Goal: Communication & Community: Answer question/provide support

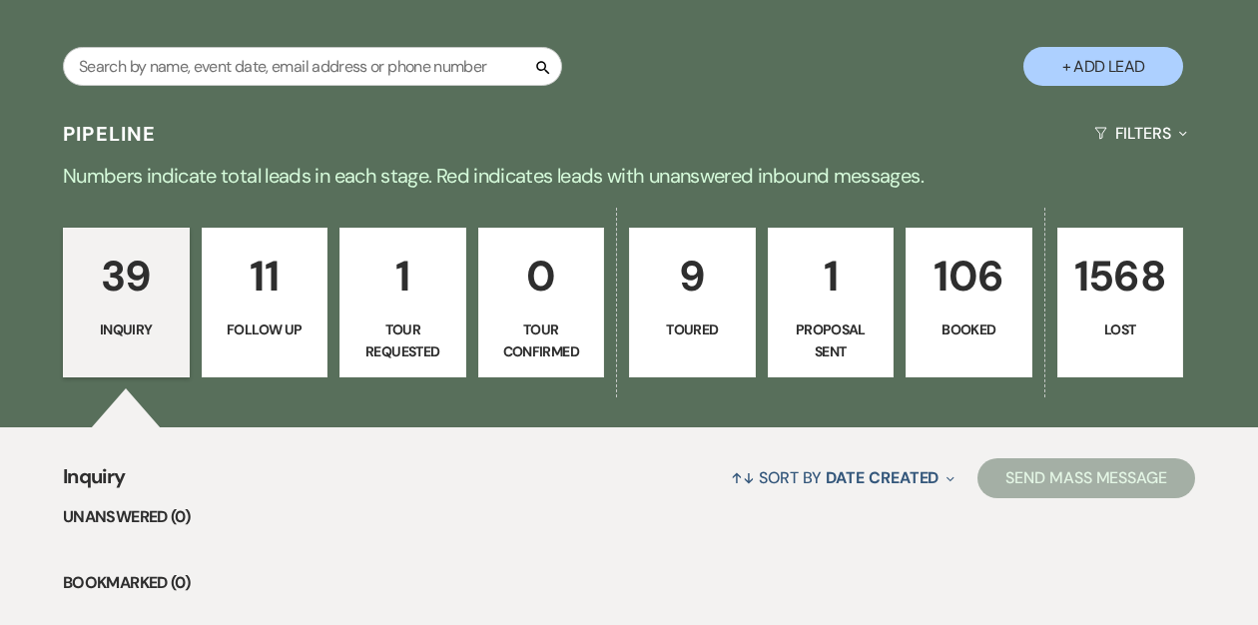
scroll to position [341, 0]
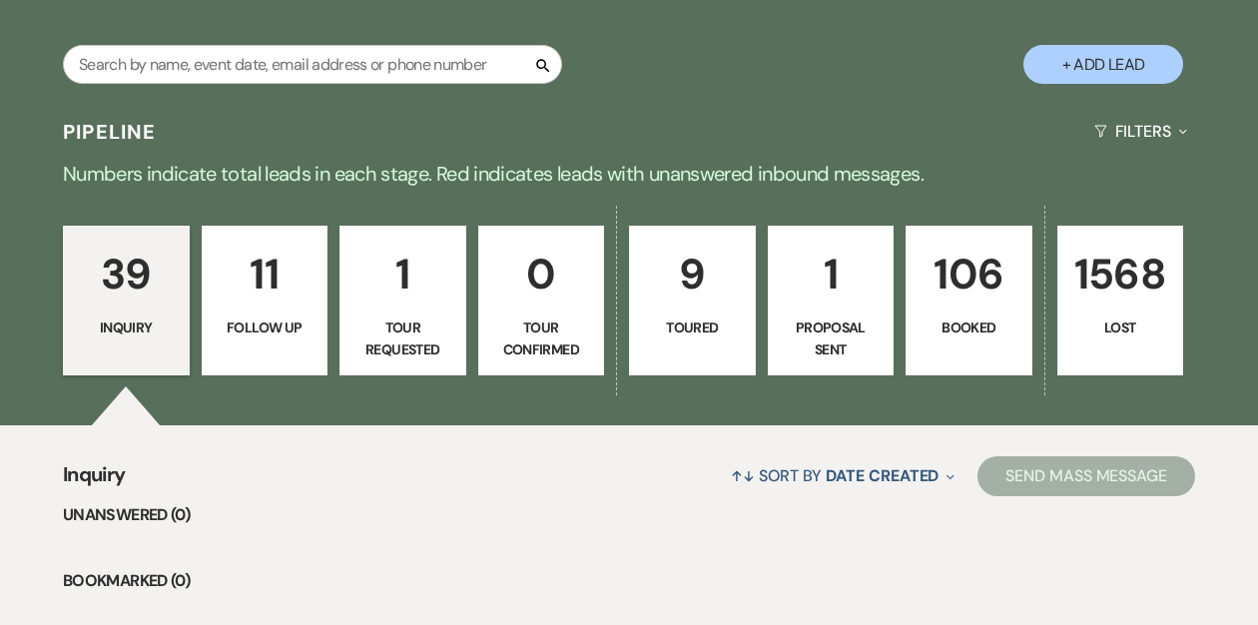
click at [955, 280] on p "106" at bounding box center [969, 274] width 101 height 67
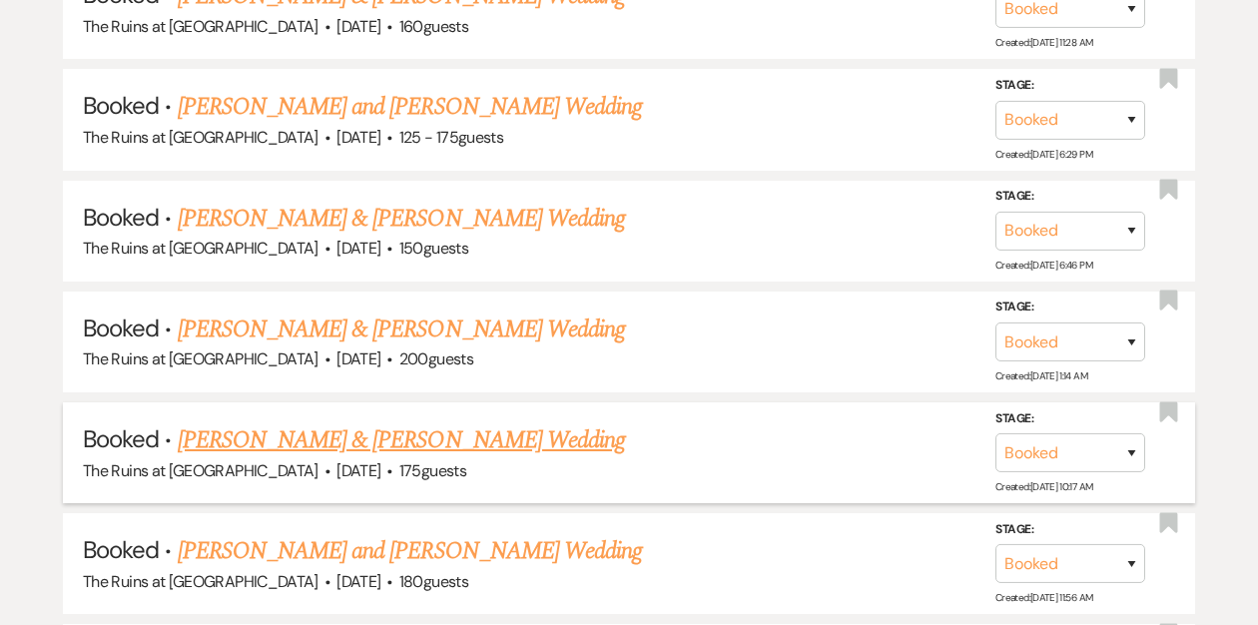
scroll to position [1716, 0]
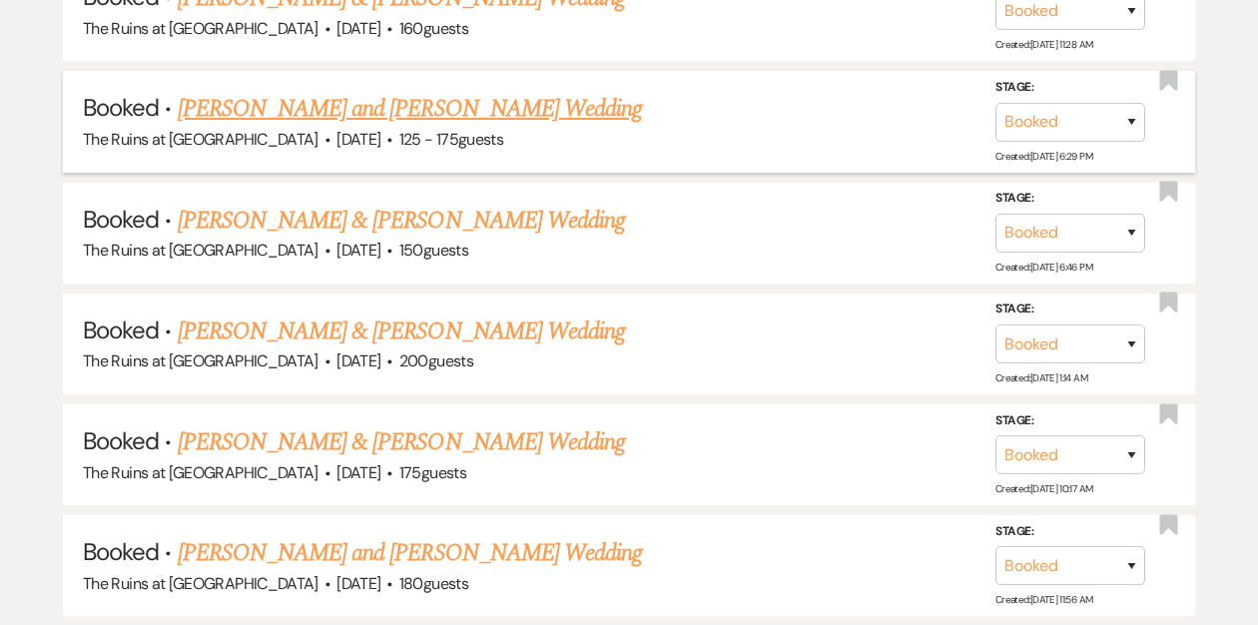
click at [389, 103] on link "[PERSON_NAME] and [PERSON_NAME] Wedding" at bounding box center [410, 109] width 465 height 36
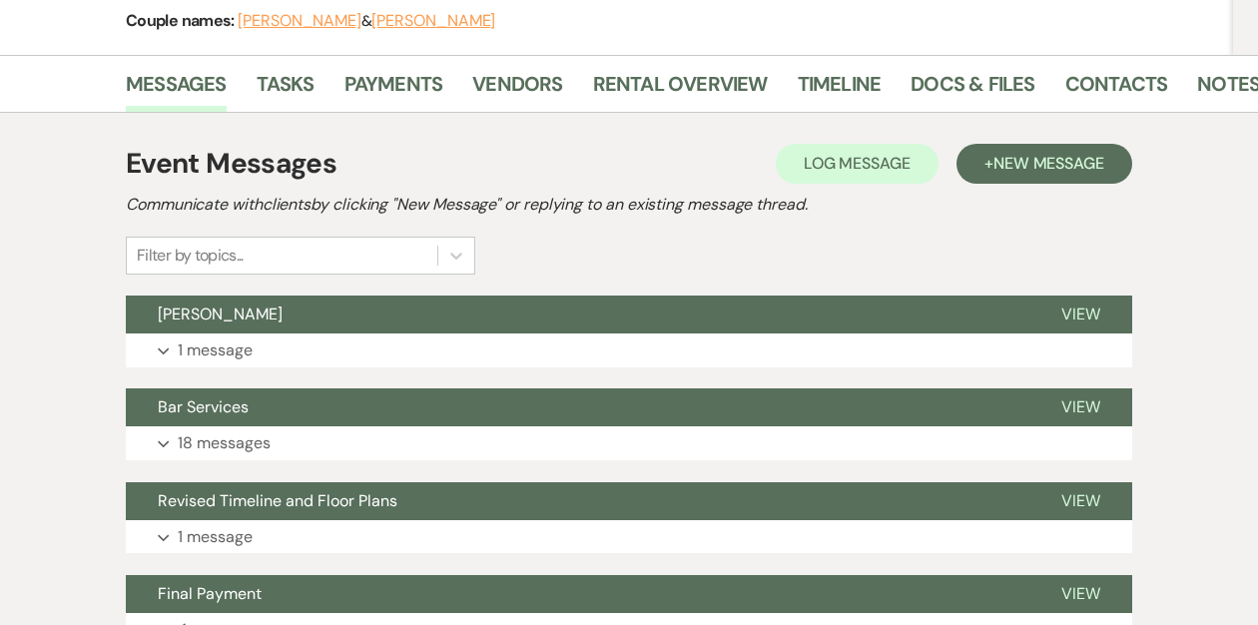
scroll to position [275, 0]
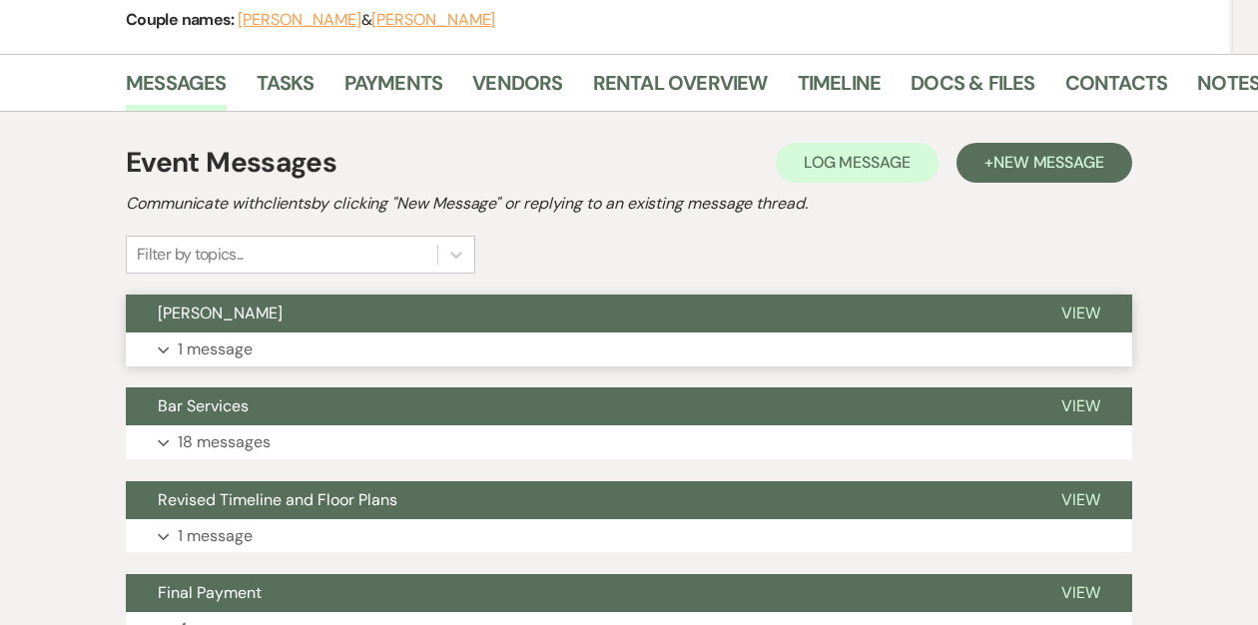
click at [578, 312] on button "DJ June" at bounding box center [578, 314] width 904 height 38
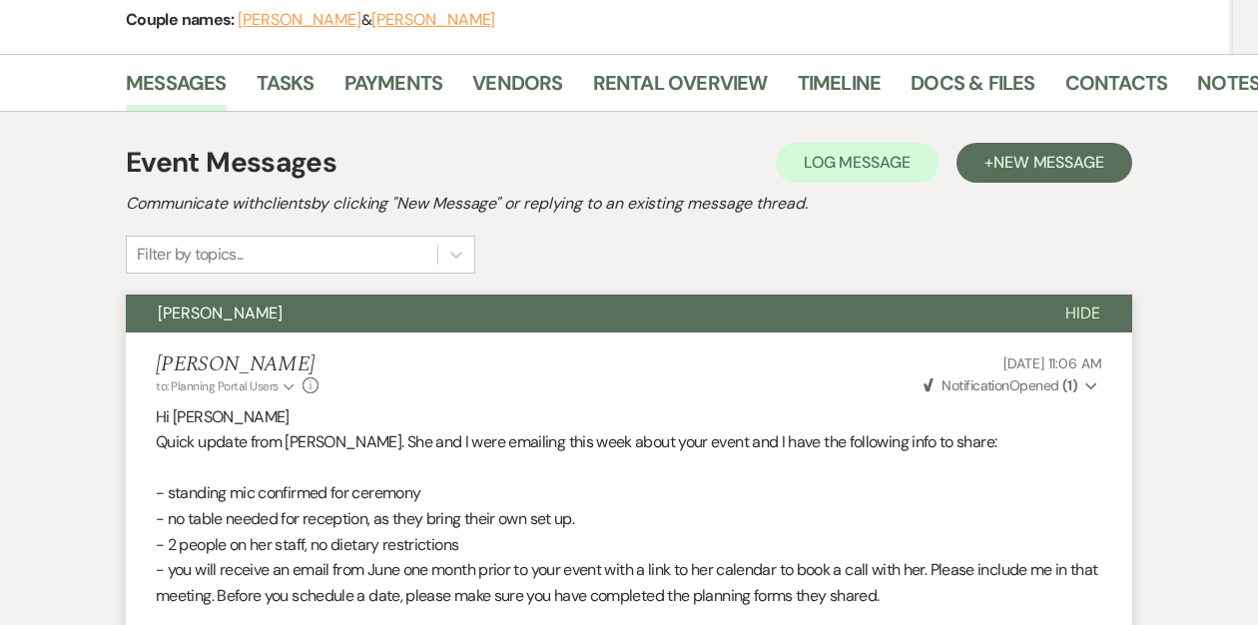
click at [1089, 385] on icon "Expand" at bounding box center [1091, 386] width 12 height 14
click at [1046, 514] on p "- no table needed for reception, as they bring their own set up." at bounding box center [629, 519] width 947 height 26
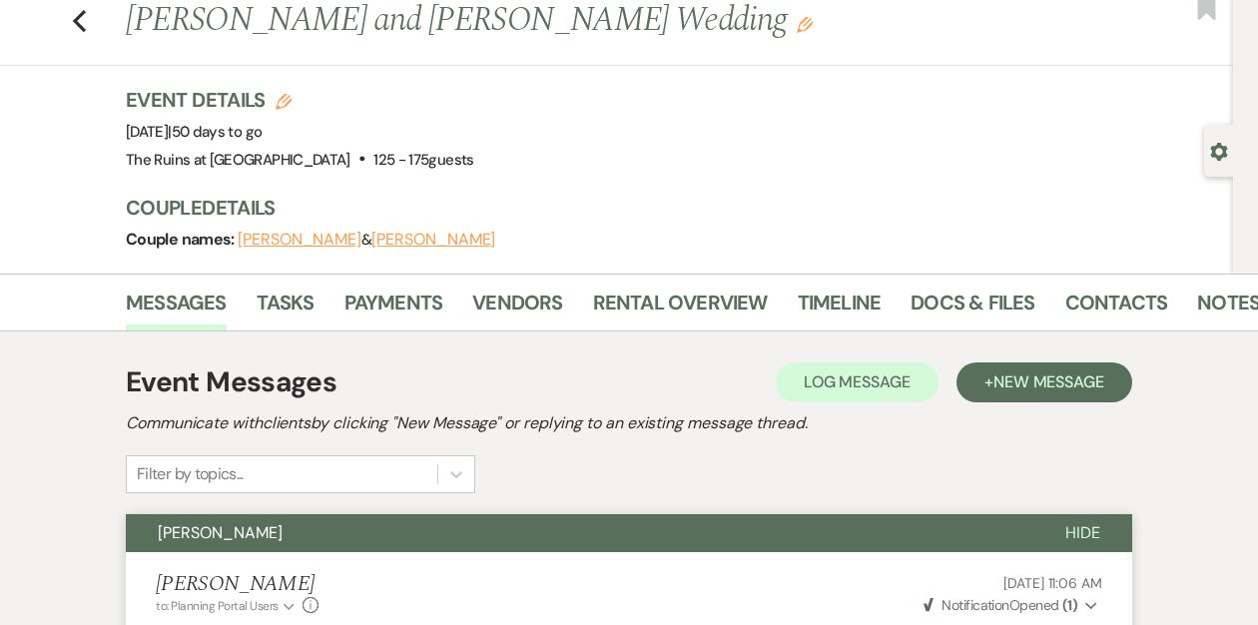
scroll to position [0, 0]
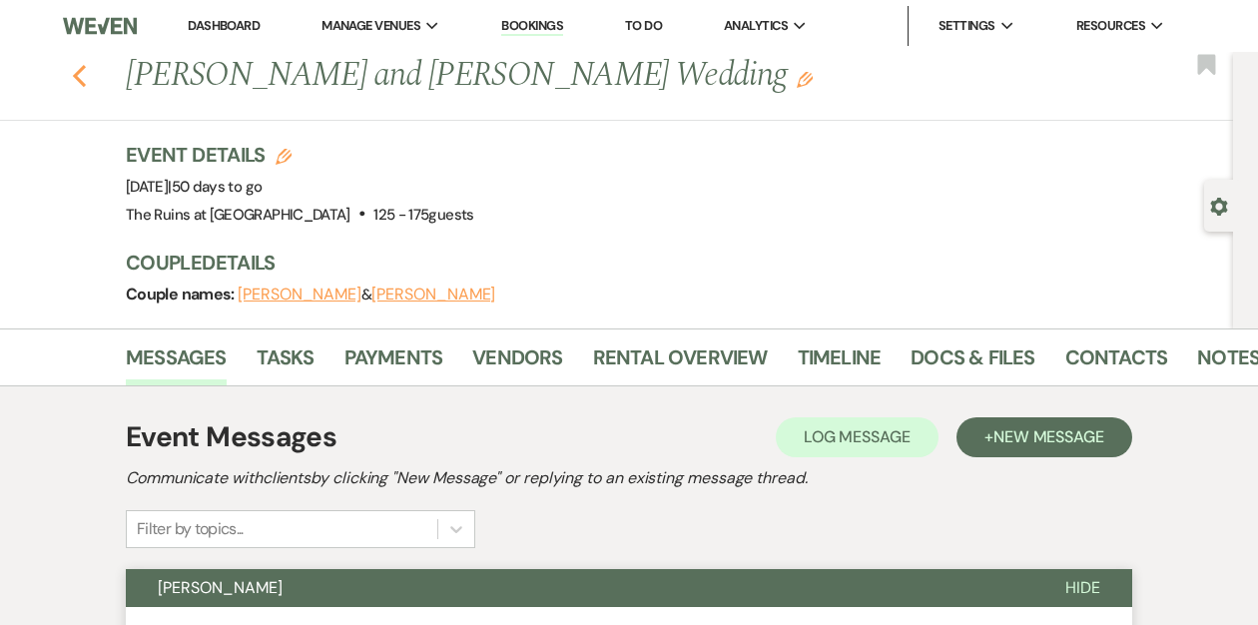
click at [76, 74] on use "button" at bounding box center [79, 76] width 13 height 22
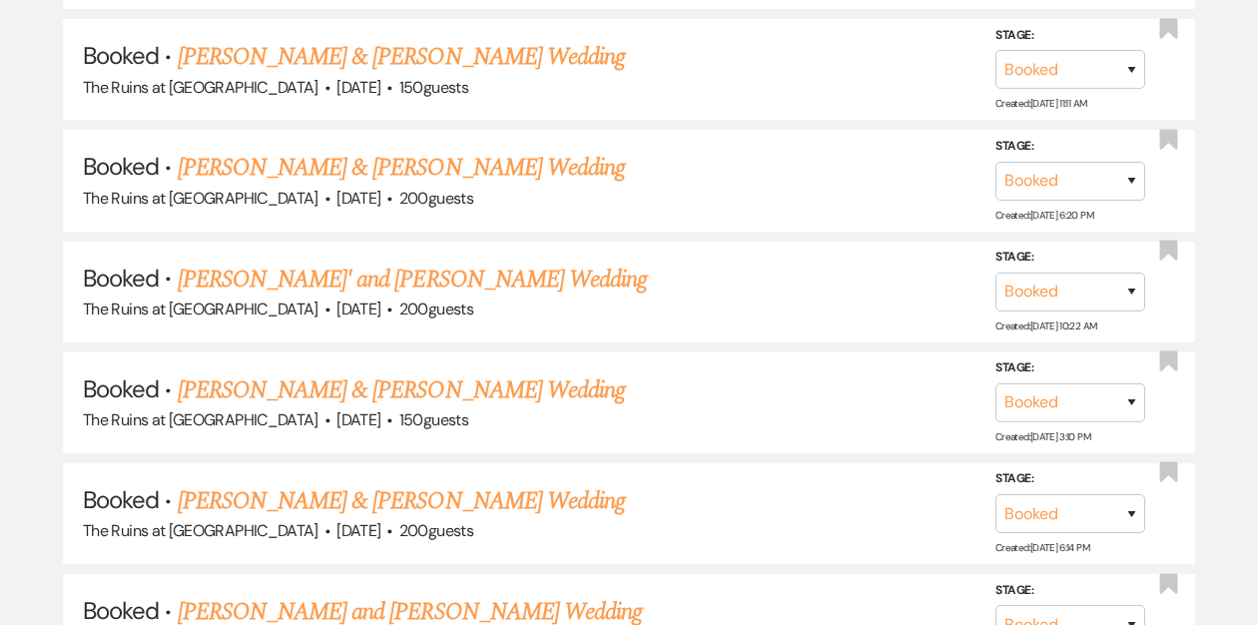
scroll to position [2832, 0]
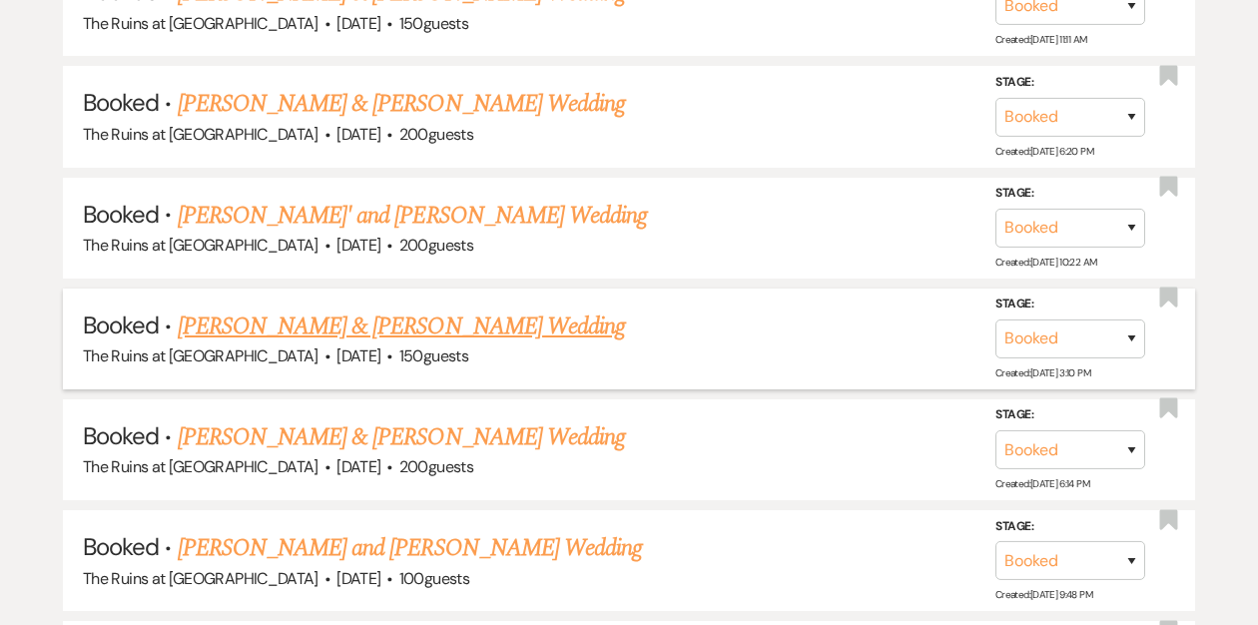
click at [307, 315] on link "[PERSON_NAME] & [PERSON_NAME] Wedding" at bounding box center [401, 327] width 447 height 36
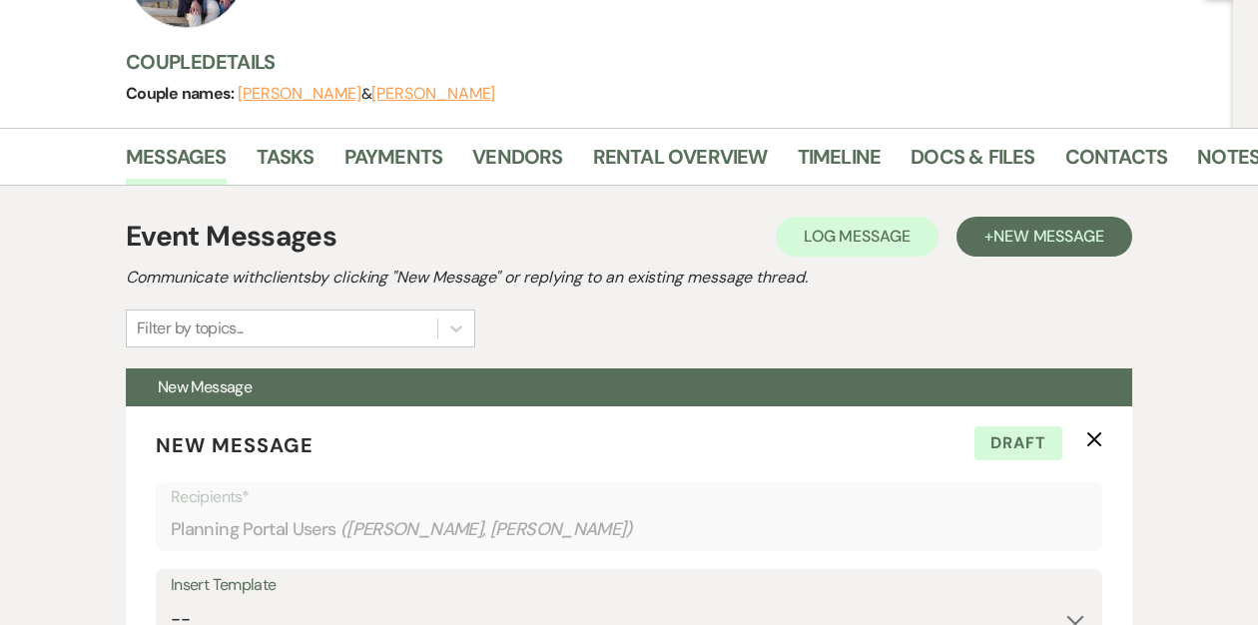
scroll to position [750, 0]
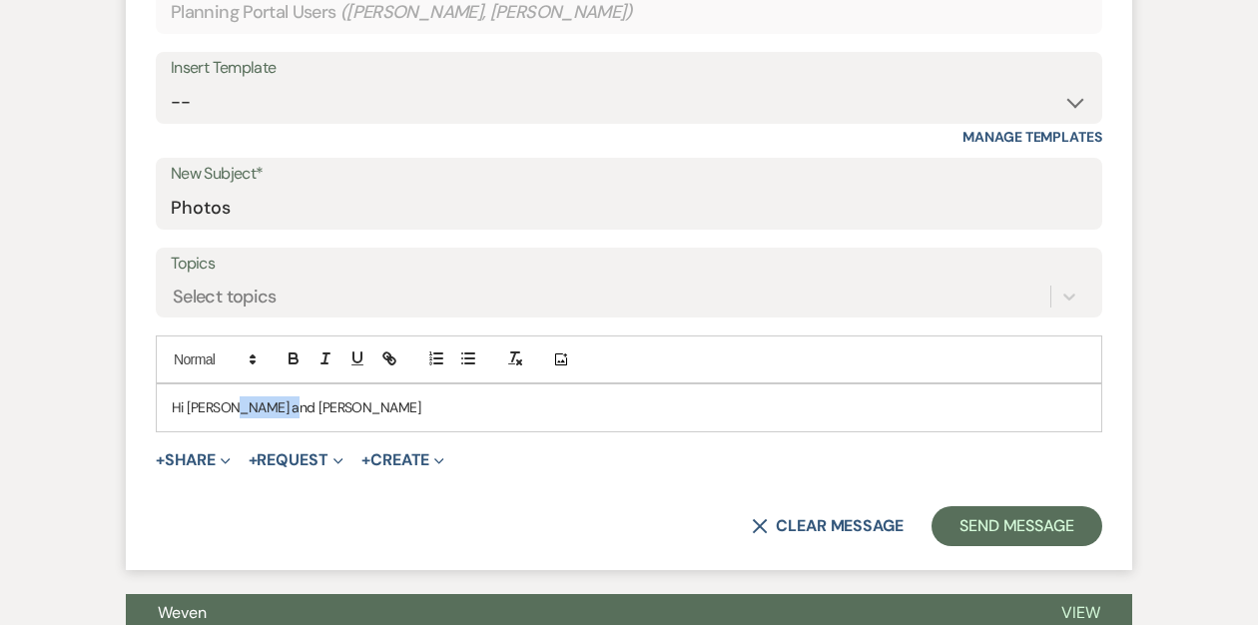
drag, startPoint x: 290, startPoint y: 408, endPoint x: 224, endPoint y: 407, distance: 65.9
click at [224, 407] on p "Hi Julia and Joran" at bounding box center [629, 407] width 915 height 22
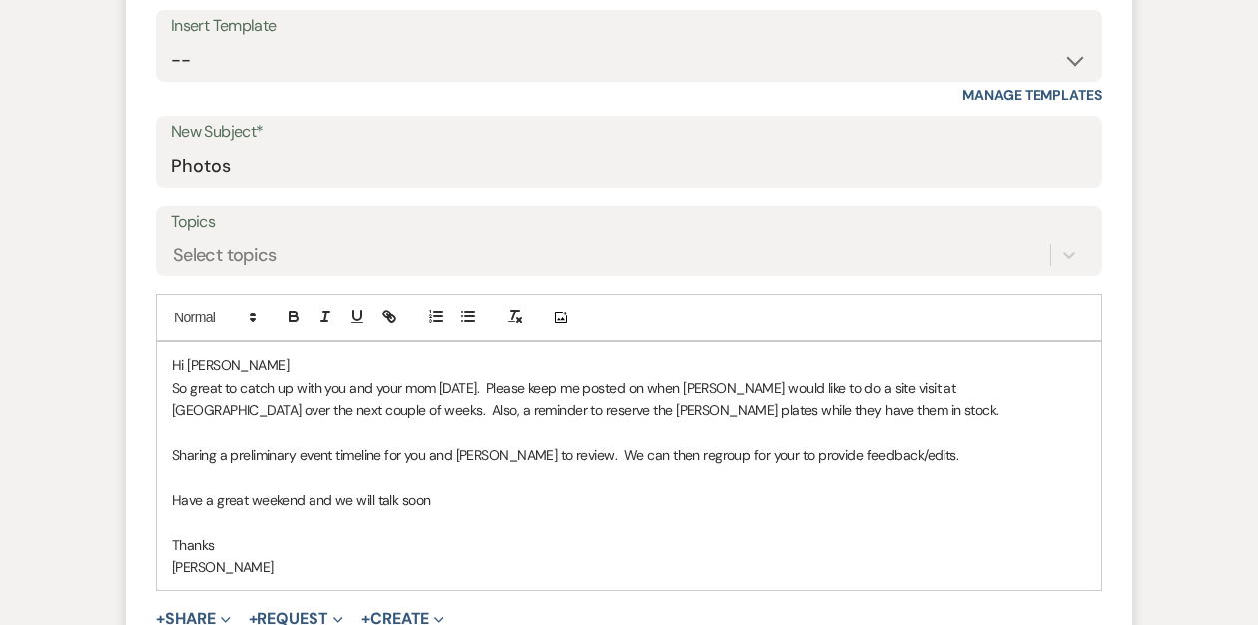
scroll to position [793, 0]
click at [914, 450] on p "Sharing a preliminary event timeline for you and Jordan to review. We can then …" at bounding box center [629, 454] width 915 height 22
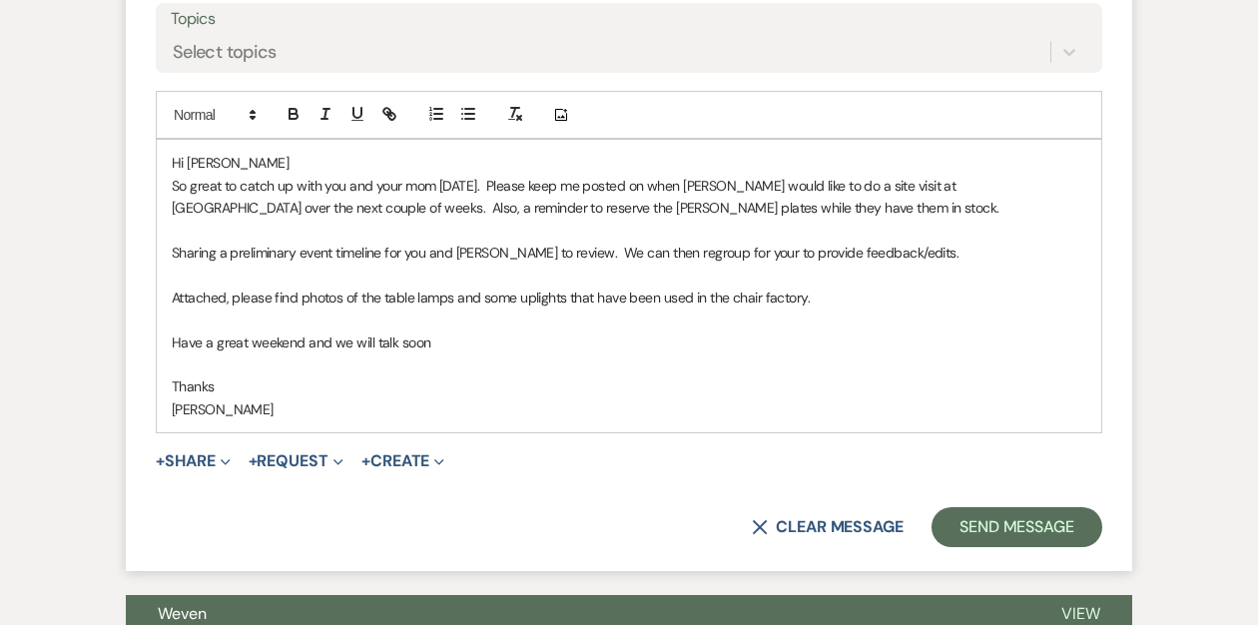
scroll to position [1210, 0]
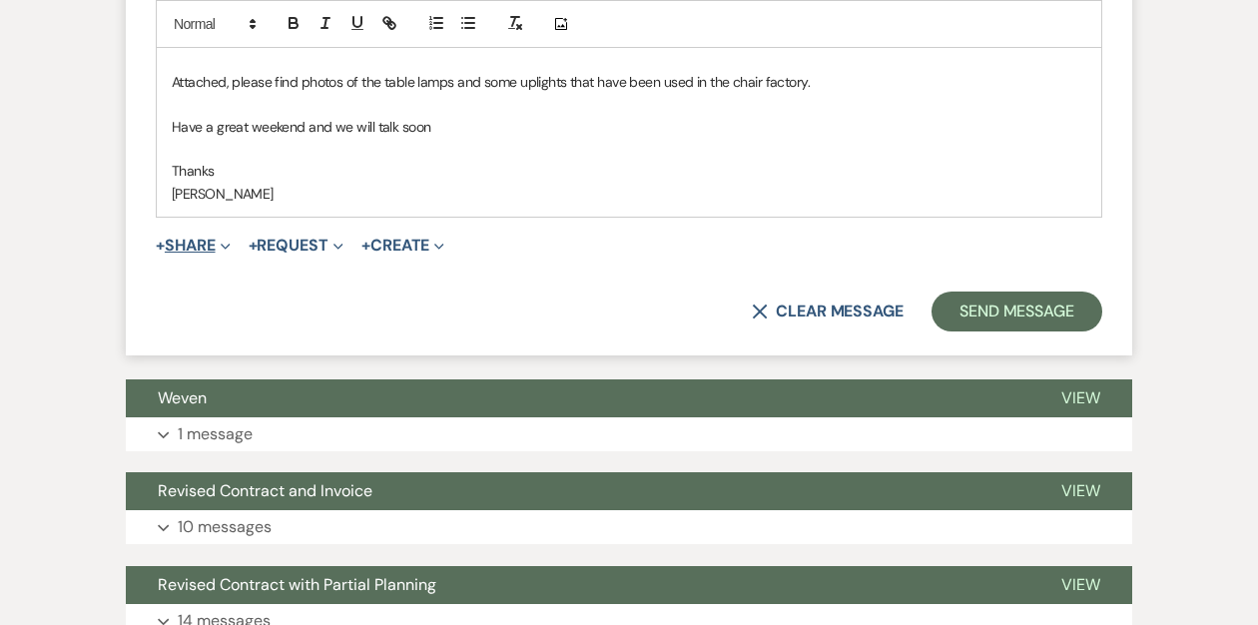
click at [187, 243] on button "+ Share Expand" at bounding box center [193, 246] width 75 height 16
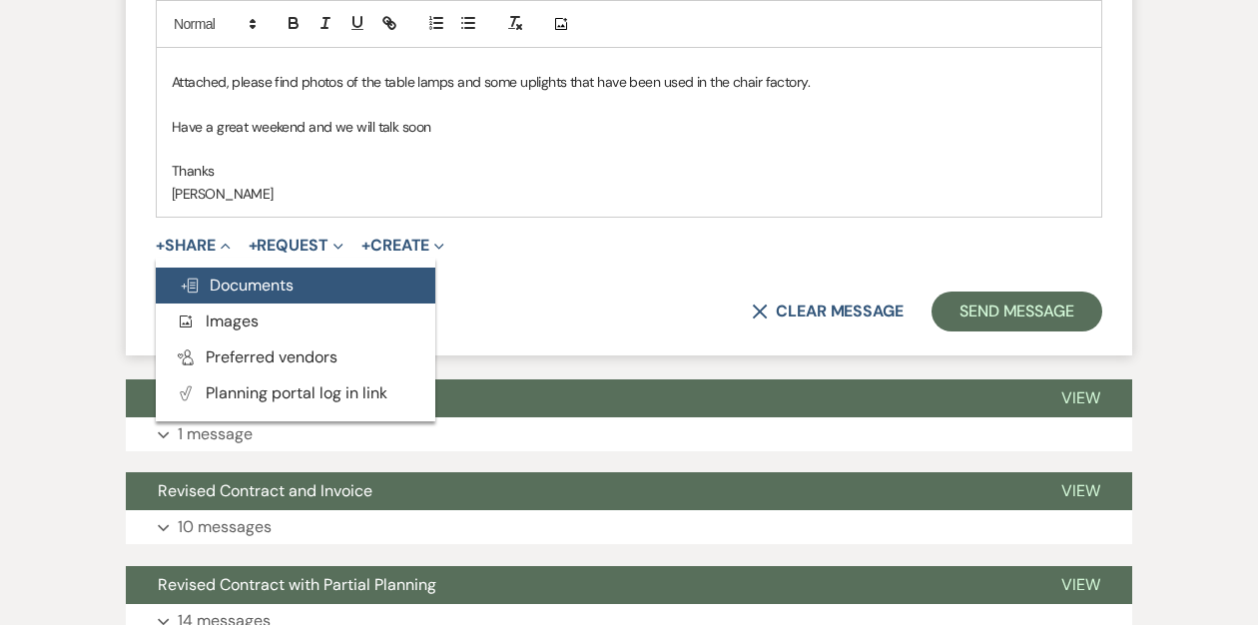
click at [231, 280] on span "Doc Upload Documents" at bounding box center [237, 285] width 114 height 21
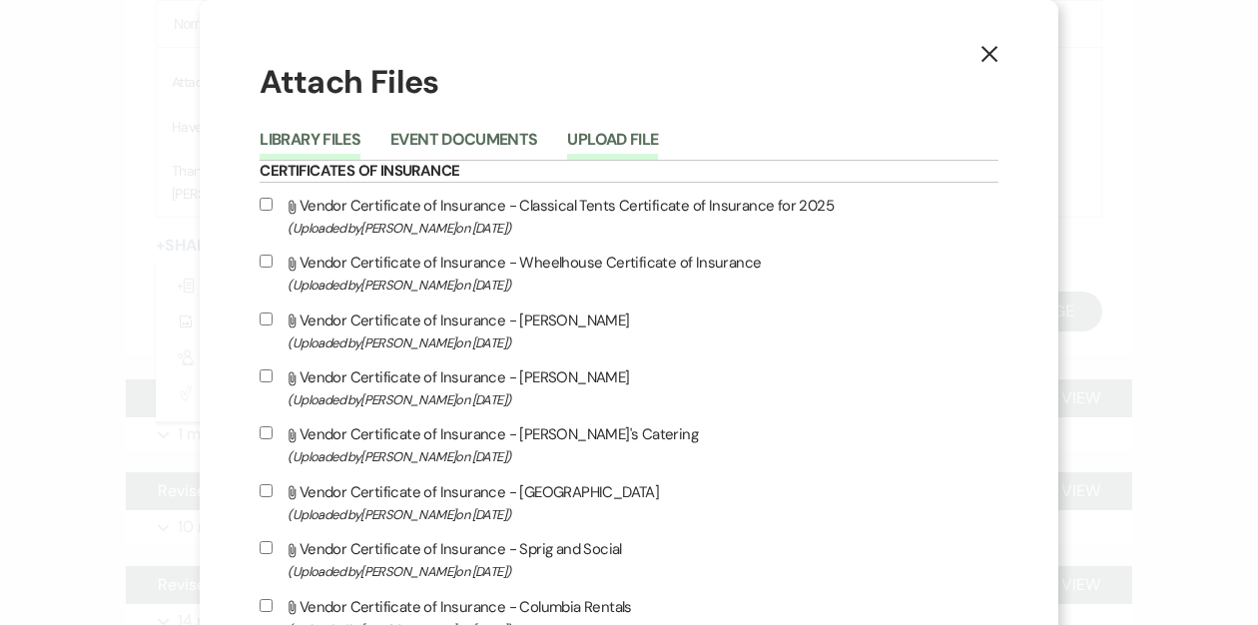
click at [658, 137] on button "Upload File" at bounding box center [612, 146] width 91 height 28
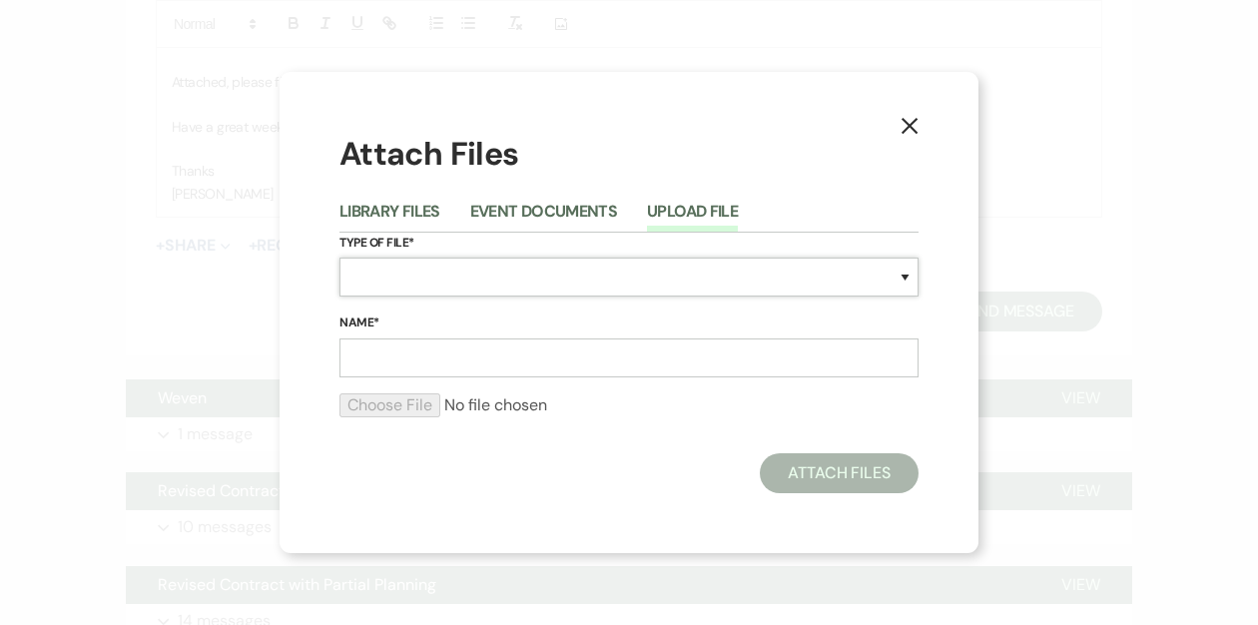
click at [523, 277] on select "Special Event Insurance Vendor Certificate of Insurance Contracts / Rental Agre…" at bounding box center [628, 277] width 579 height 39
select select "0"
click at [339, 258] on select "Special Event Insurance Vendor Certificate of Insurance Contracts / Rental Agre…" at bounding box center [628, 277] width 579 height 39
click at [413, 355] on input "Name*" at bounding box center [628, 357] width 579 height 39
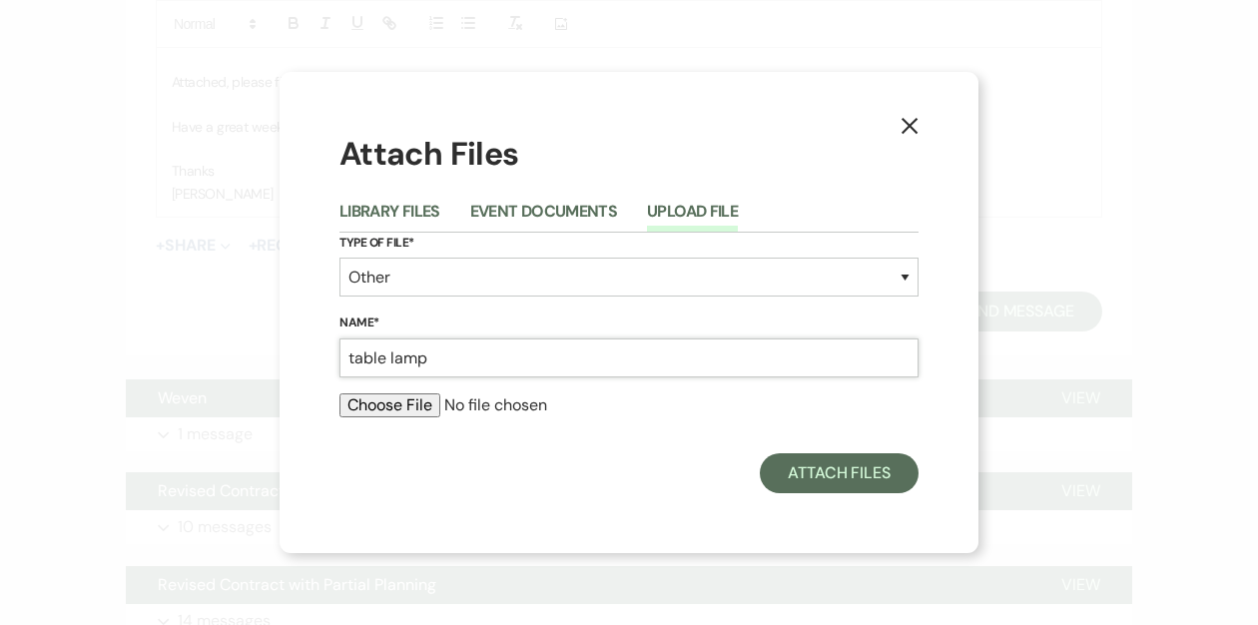
type input "table lamp"
click at [380, 405] on input "file" at bounding box center [628, 405] width 579 height 24
type input "C:\fakepath\IMG_0943.jpg"
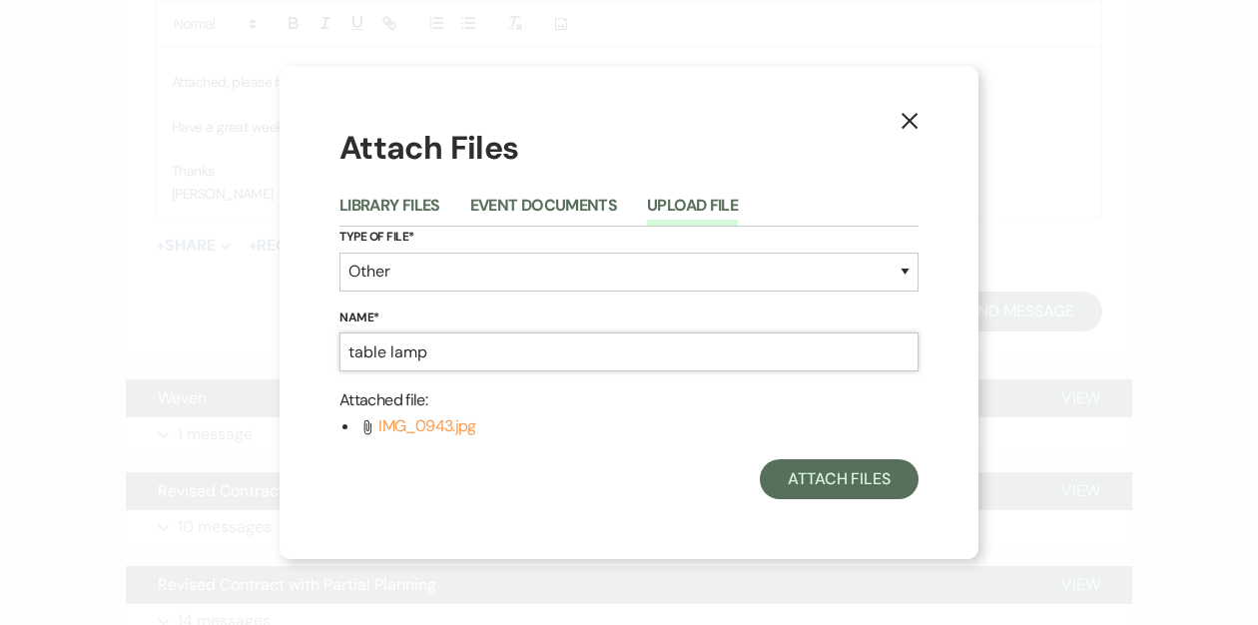
drag, startPoint x: 439, startPoint y: 334, endPoint x: 357, endPoint y: 338, distance: 82.0
click at [357, 338] on input "table lamp" at bounding box center [628, 351] width 579 height 39
drag, startPoint x: 429, startPoint y: 357, endPoint x: 345, endPoint y: 357, distance: 83.9
click at [345, 357] on input "table lamp" at bounding box center [628, 351] width 579 height 39
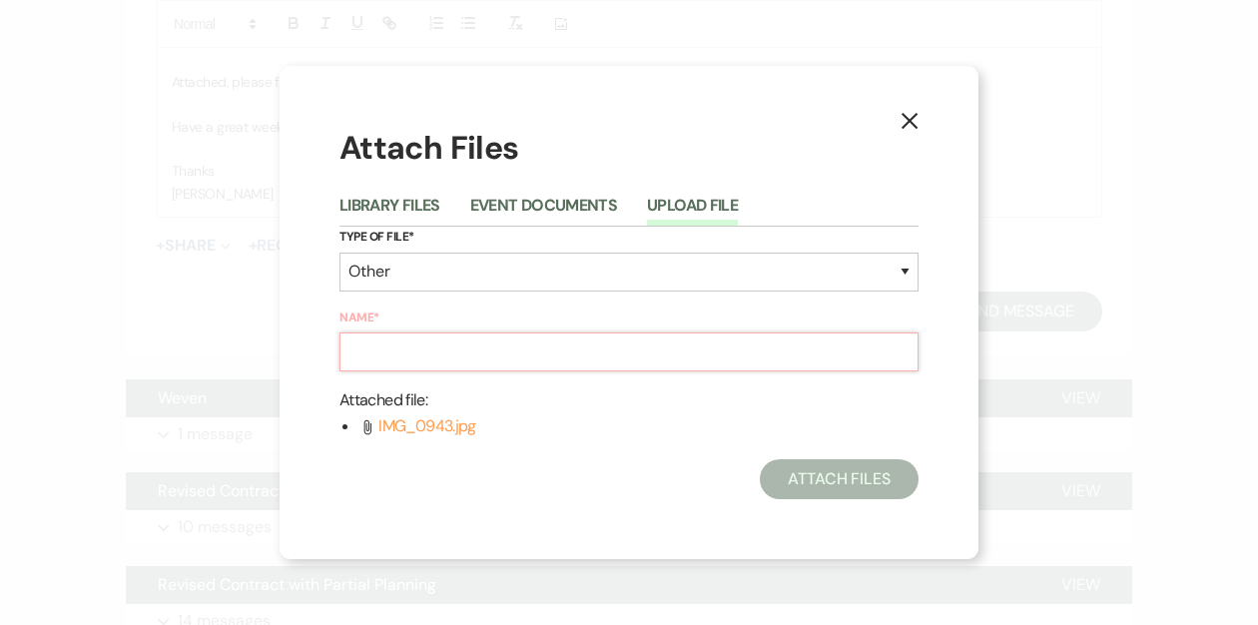
type input "p"
type input "uplights"
click at [817, 474] on button "Attach Files" at bounding box center [839, 479] width 159 height 40
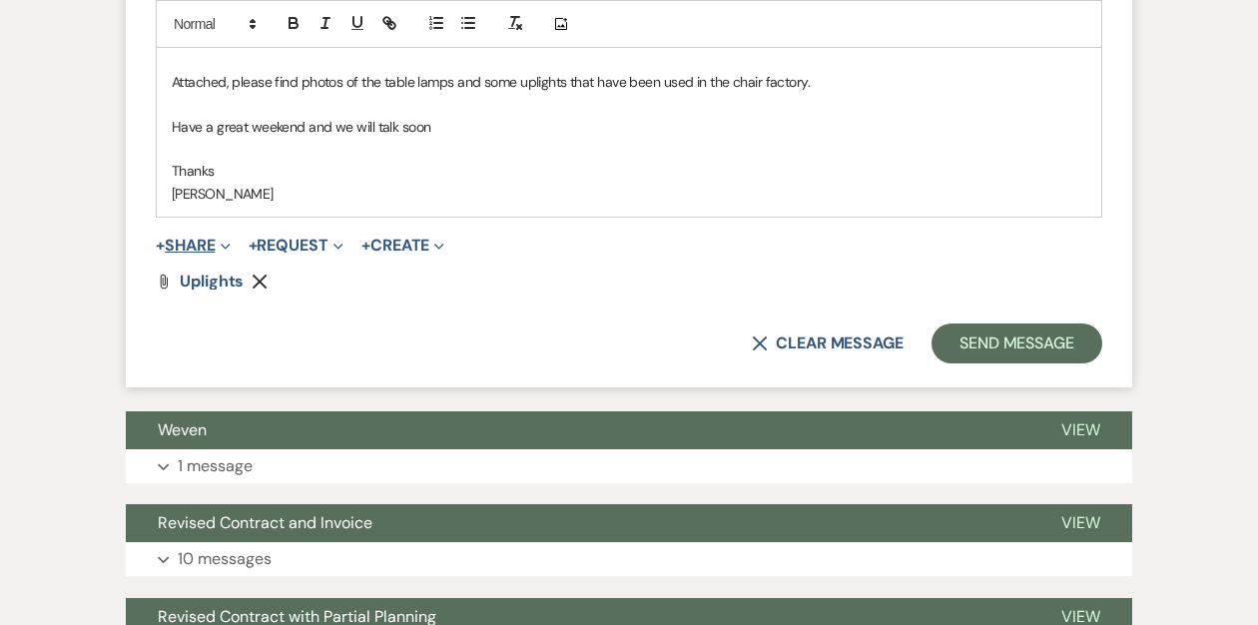
click at [201, 245] on button "+ Share Expand" at bounding box center [193, 246] width 75 height 16
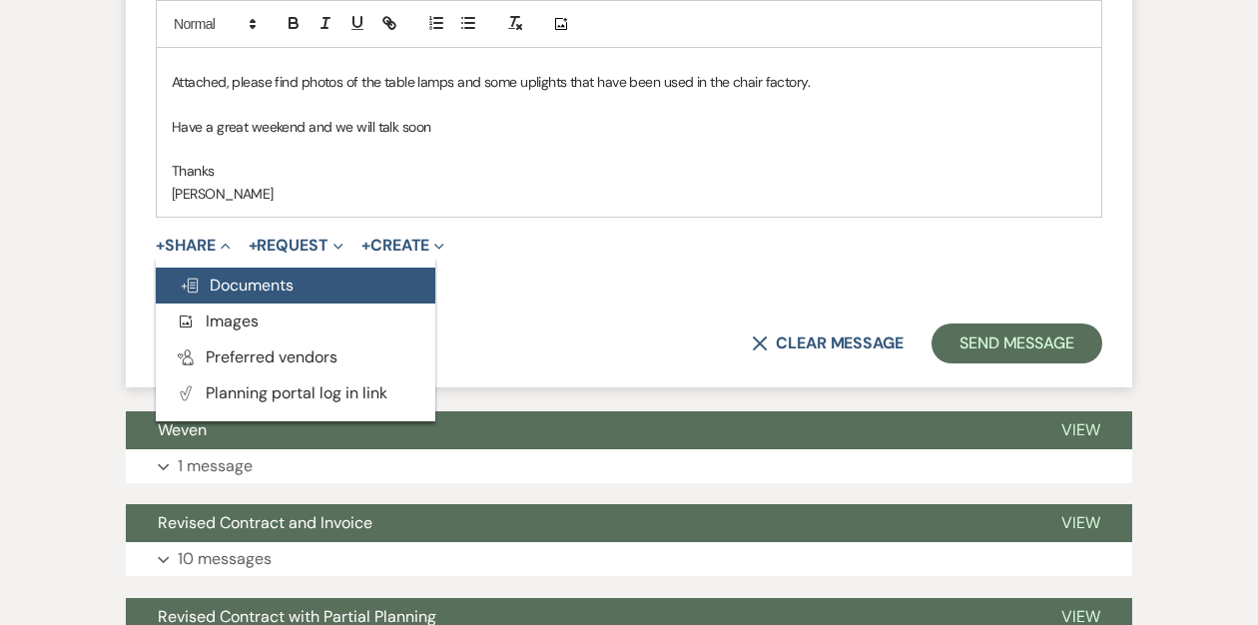
click at [219, 281] on span "Doc Upload Documents" at bounding box center [237, 285] width 114 height 21
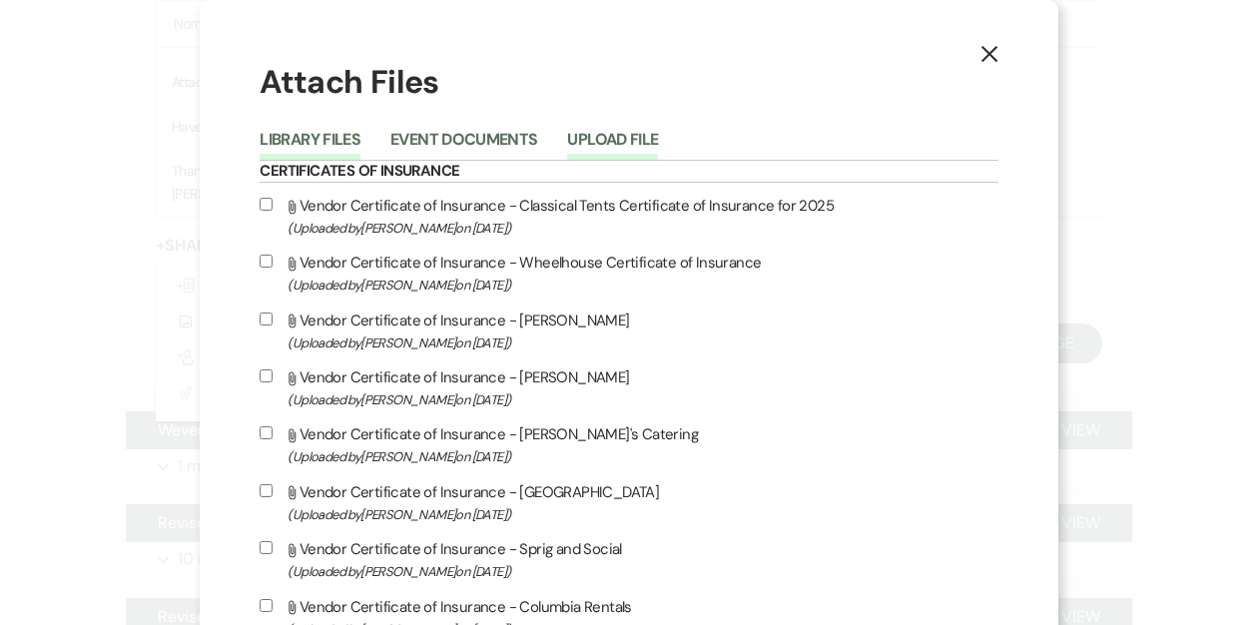
click at [658, 141] on button "Upload File" at bounding box center [612, 146] width 91 height 28
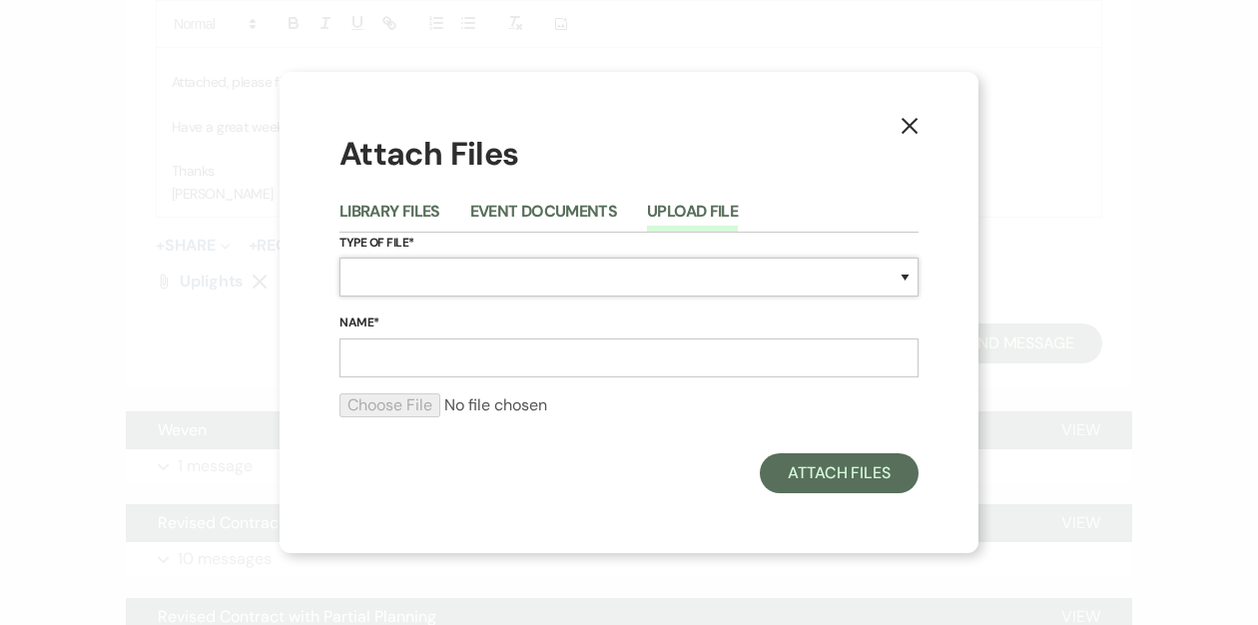
click at [557, 266] on select "Special Event Insurance Vendor Certificate of Insurance Contracts / Rental Agre…" at bounding box center [628, 277] width 579 height 39
select select "0"
click at [339, 258] on select "Special Event Insurance Vendor Certificate of Insurance Contracts / Rental Agre…" at bounding box center [628, 277] width 579 height 39
click at [384, 348] on input "Name*" at bounding box center [628, 357] width 579 height 39
type input "Table Lamp"
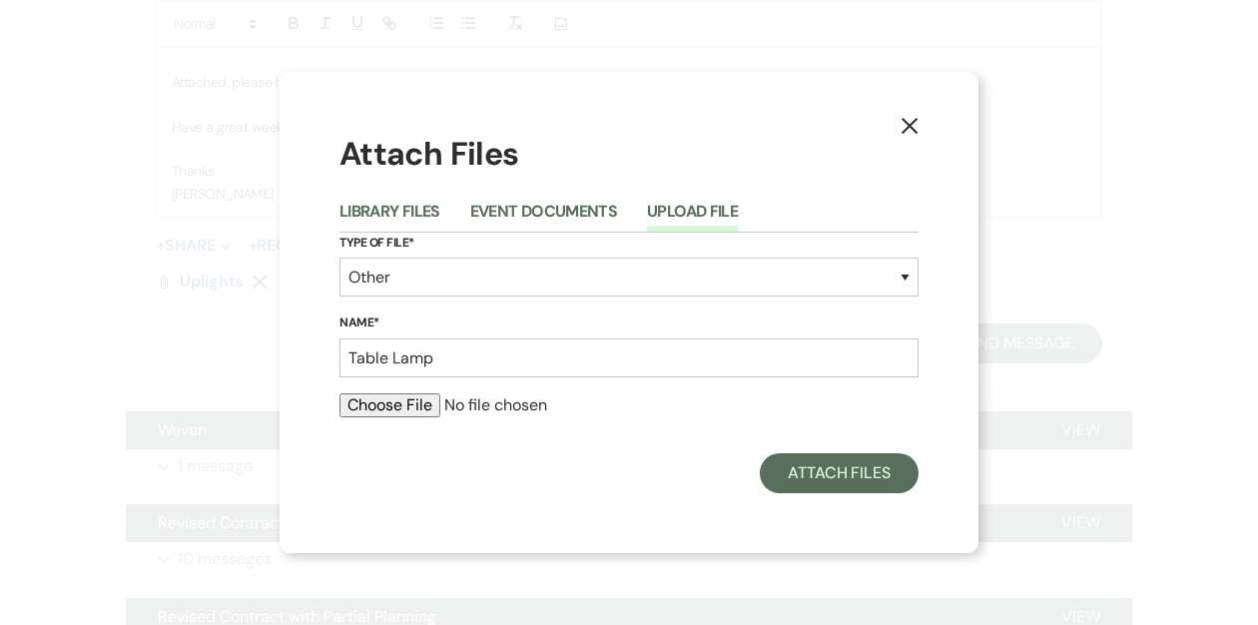
click at [382, 406] on input "file" at bounding box center [628, 405] width 579 height 24
type input "C:\fakepath\IMG_0941.jpg"
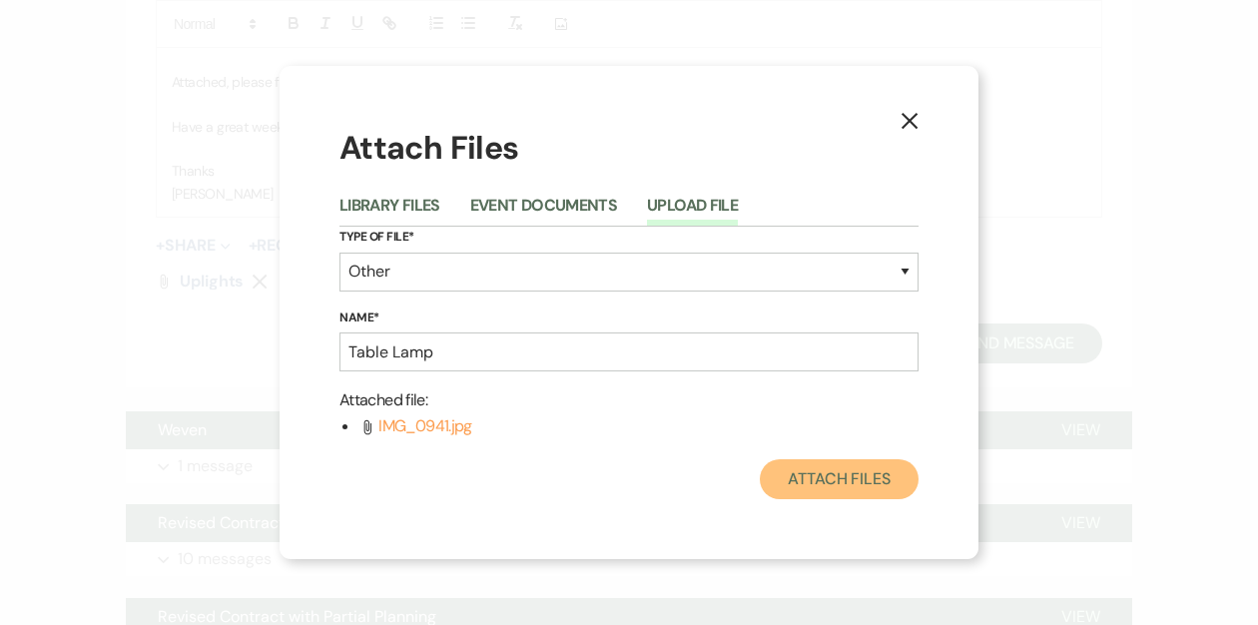
click at [881, 474] on button "Attach Files" at bounding box center [839, 479] width 159 height 40
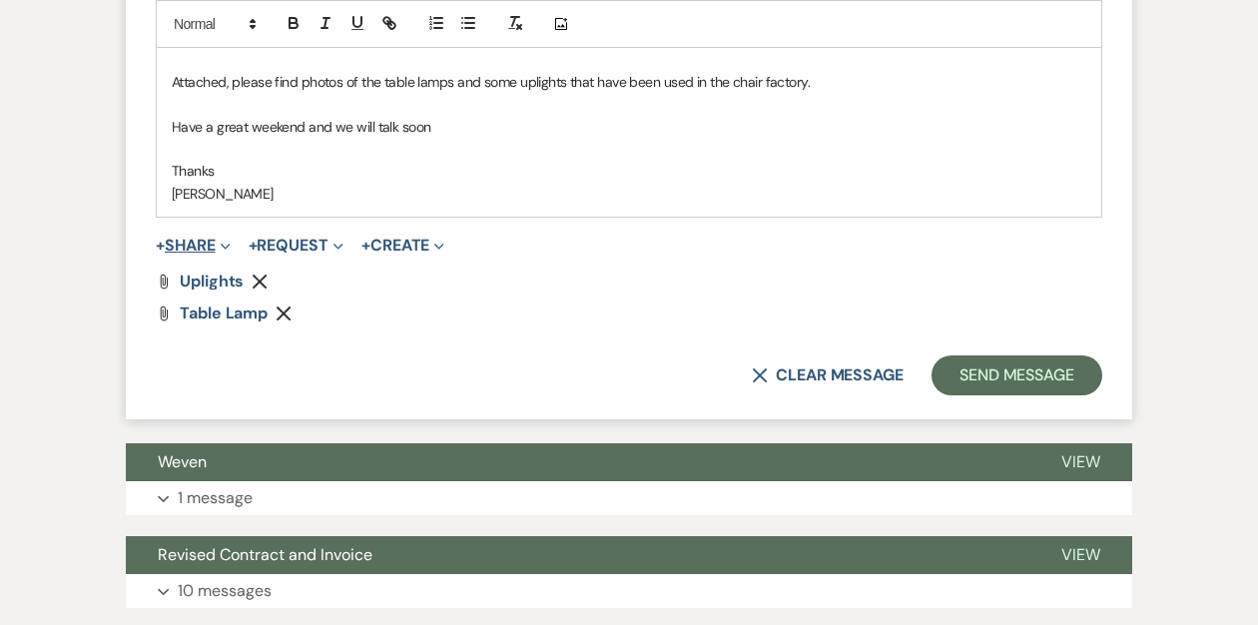
click at [195, 244] on button "+ Share Expand" at bounding box center [193, 246] width 75 height 16
click at [201, 244] on button "+ Share Expand" at bounding box center [193, 246] width 75 height 16
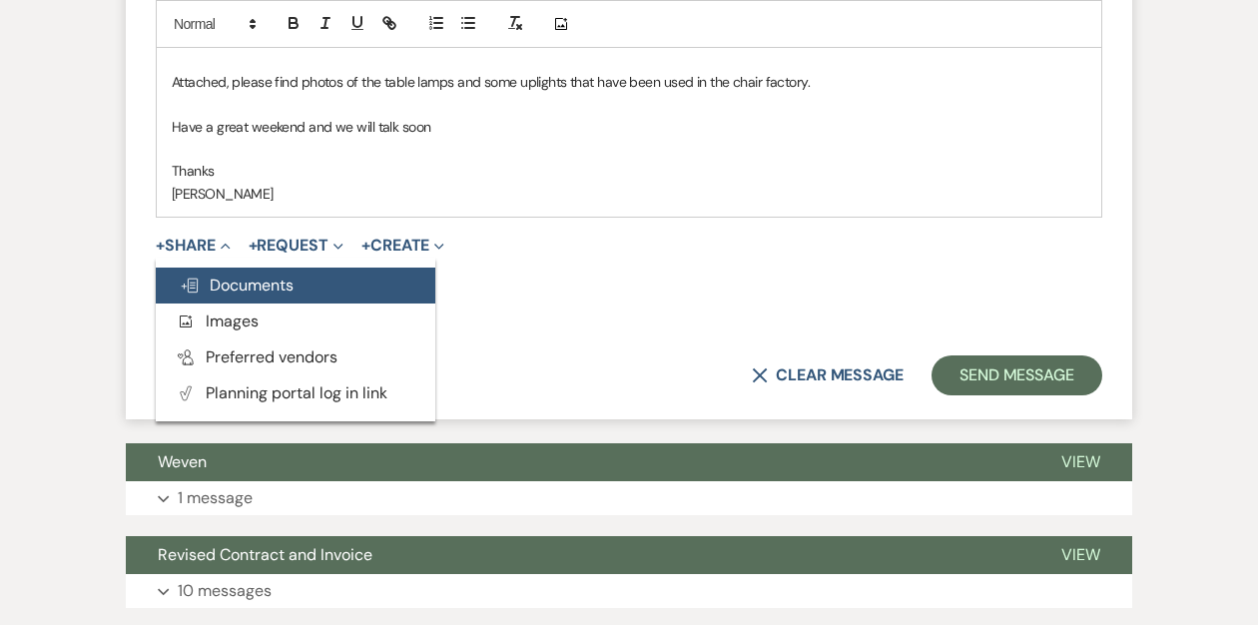
click at [224, 282] on span "Doc Upload Documents" at bounding box center [237, 285] width 114 height 21
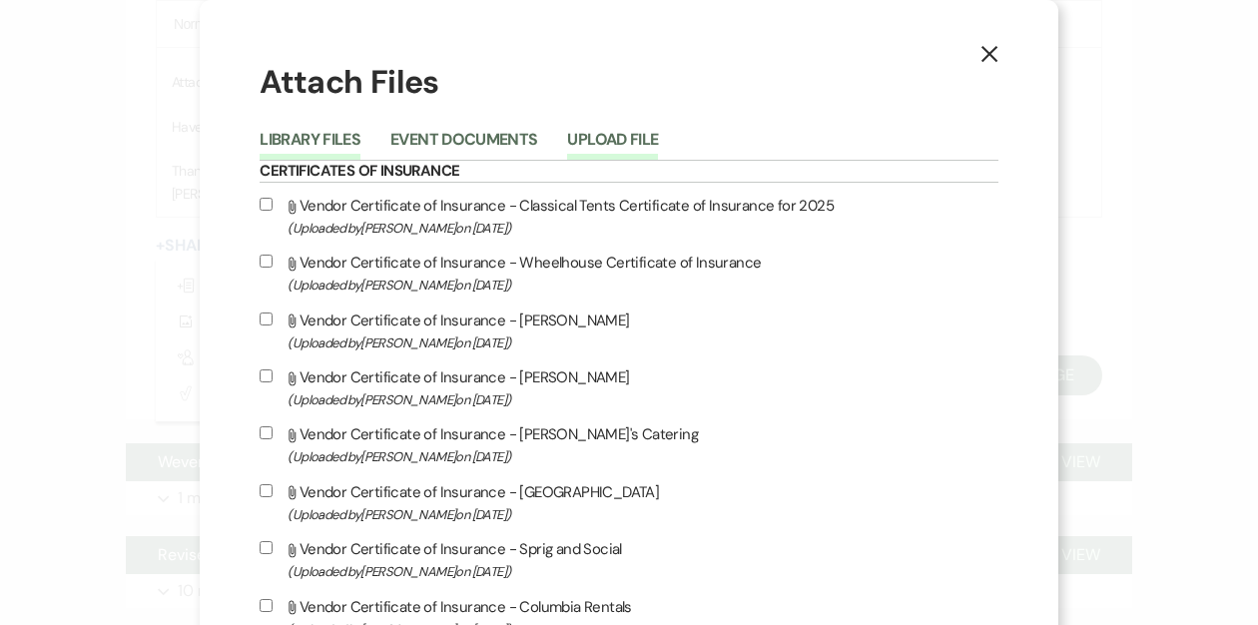
click at [654, 141] on button "Upload File" at bounding box center [612, 146] width 91 height 28
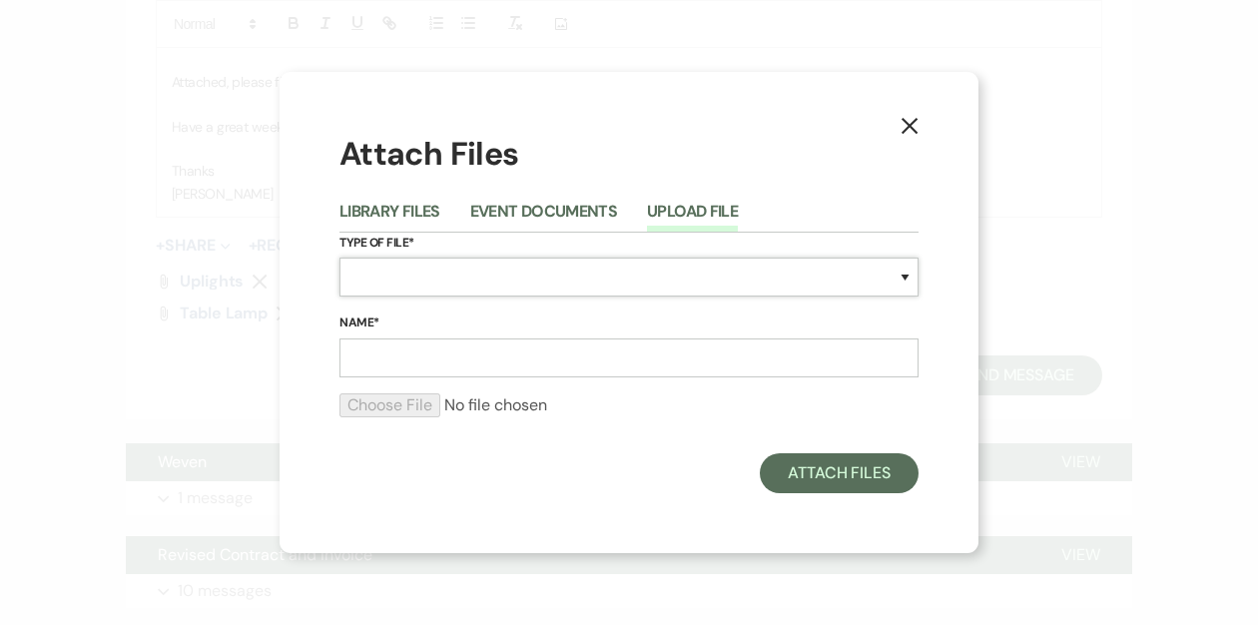
click at [472, 279] on select "Special Event Insurance Vendor Certificate of Insurance Contracts / Rental Agre…" at bounding box center [628, 277] width 579 height 39
select select "0"
click at [339, 258] on select "Special Event Insurance Vendor Certificate of Insurance Contracts / Rental Agre…" at bounding box center [628, 277] width 579 height 39
click at [395, 351] on input "Name*" at bounding box center [628, 357] width 579 height 39
type input "Eleanor Place Setting"
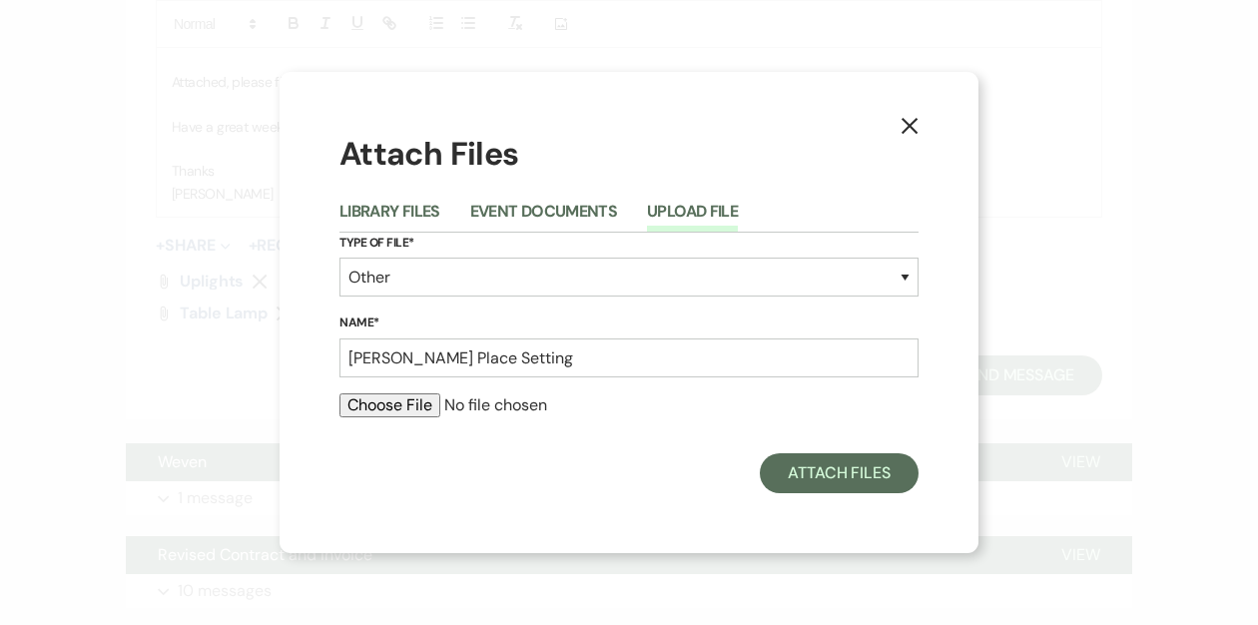
click at [396, 404] on input "file" at bounding box center [628, 405] width 579 height 24
type input "C:\fakepath\IMG_0940.jpg"
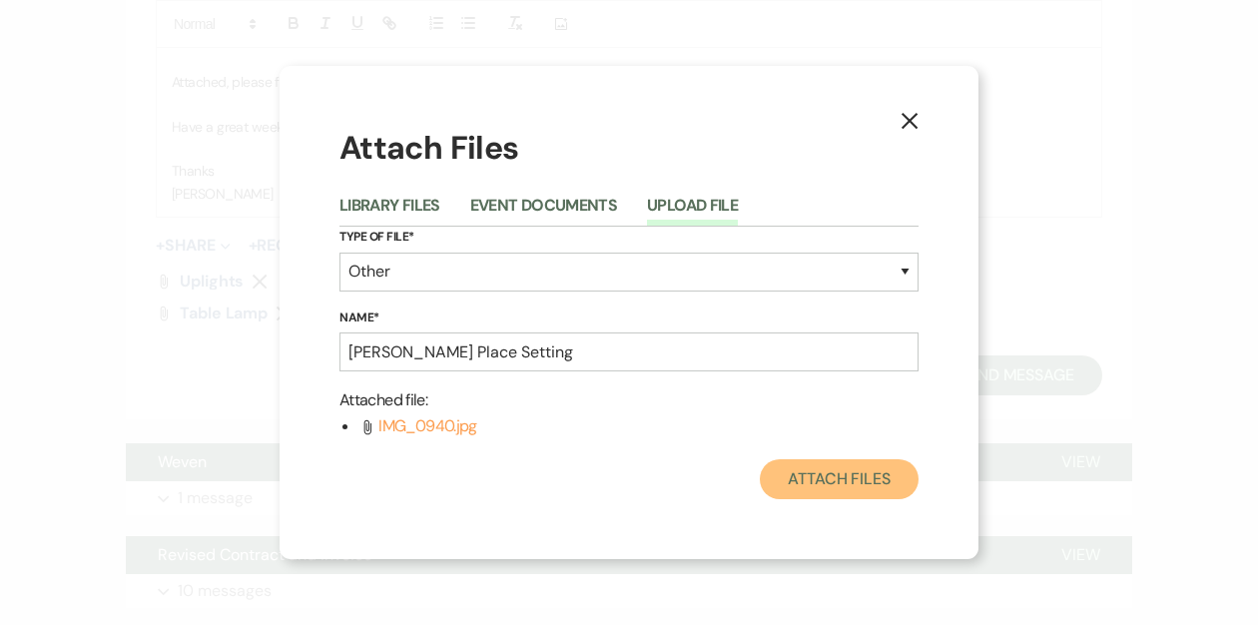
click at [877, 480] on button "Attach Files" at bounding box center [839, 479] width 159 height 40
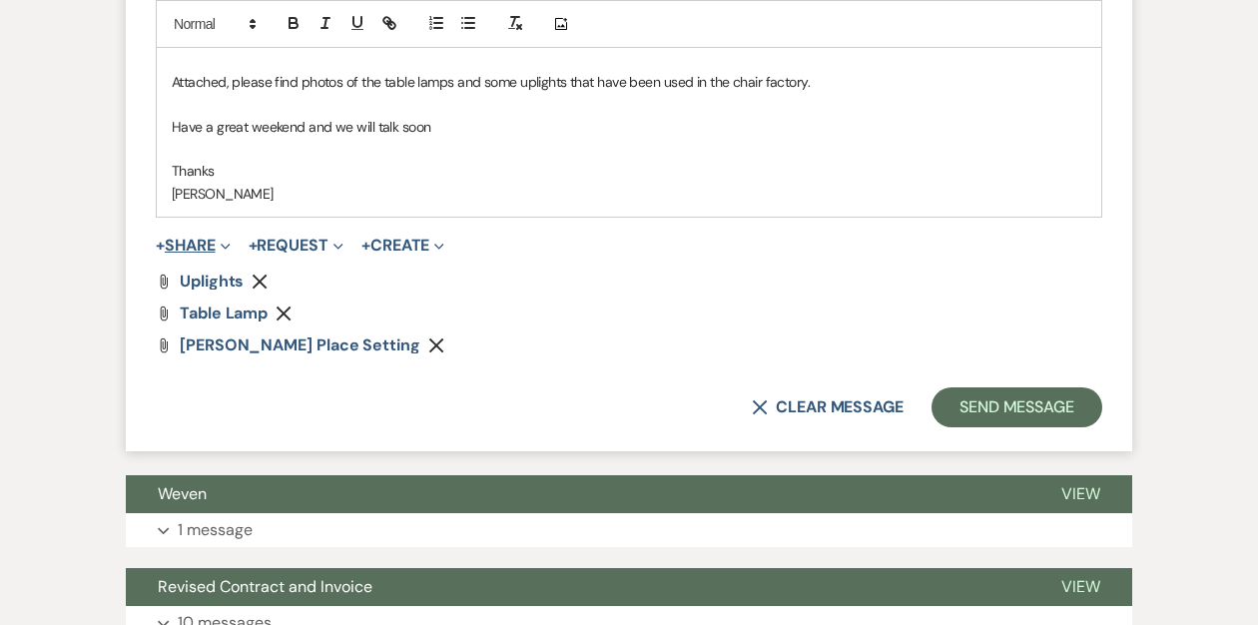
click at [200, 241] on button "+ Share Expand" at bounding box center [193, 246] width 75 height 16
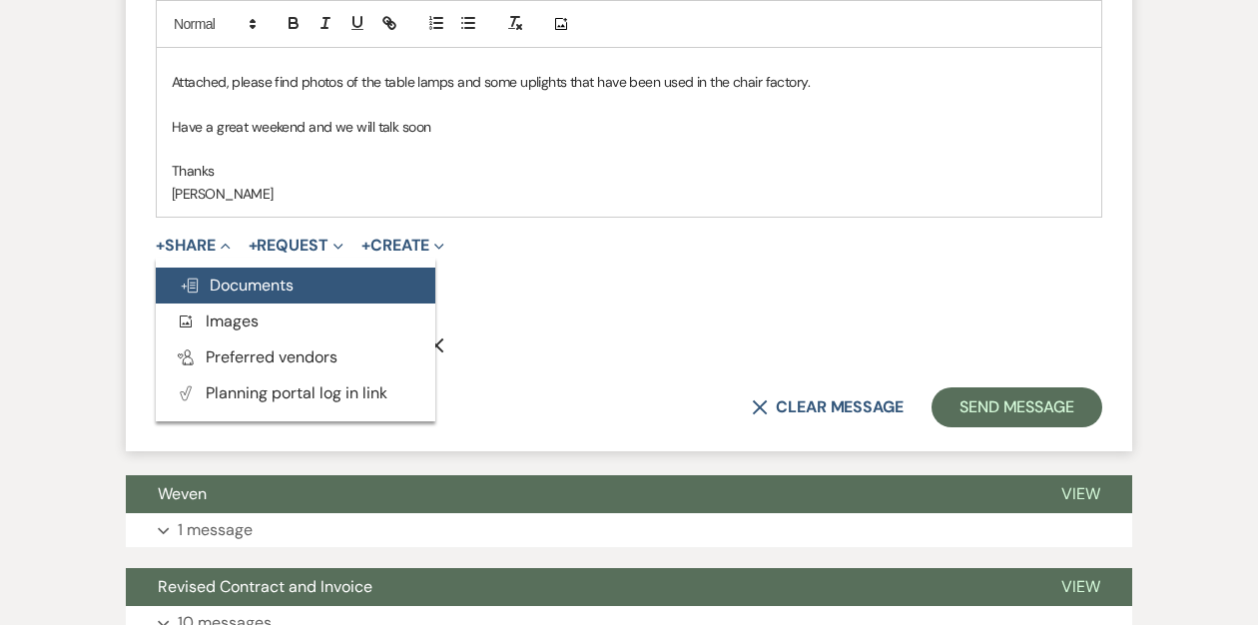
click at [238, 278] on span "Doc Upload Documents" at bounding box center [237, 285] width 114 height 21
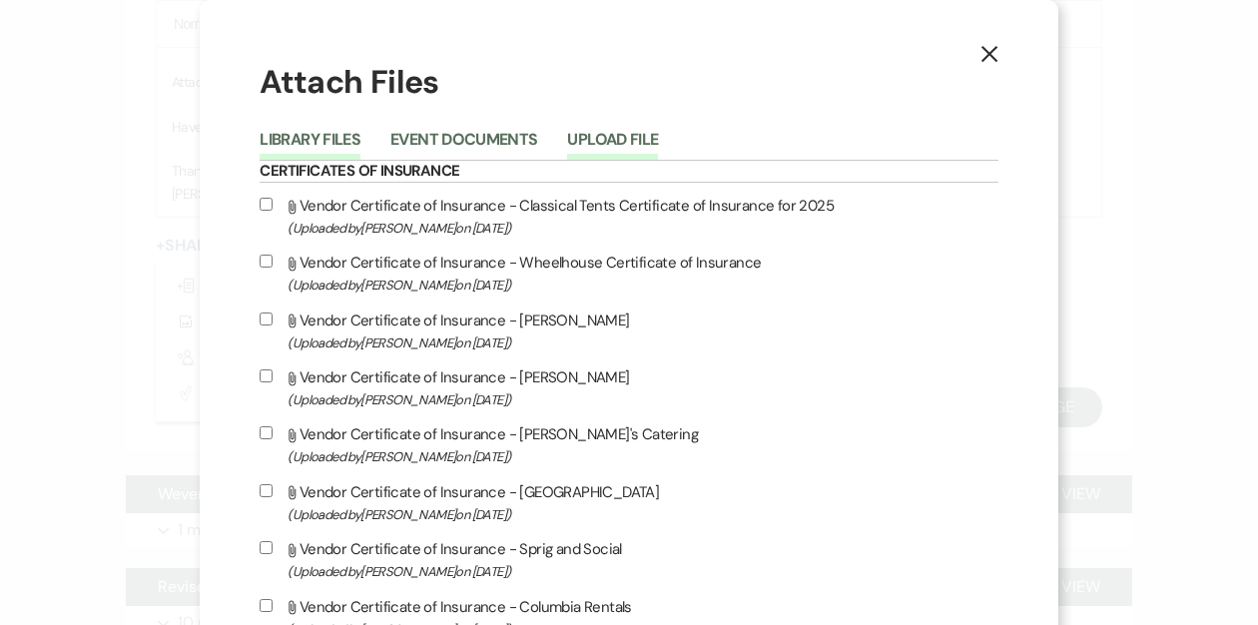
click at [658, 132] on button "Upload File" at bounding box center [612, 146] width 91 height 28
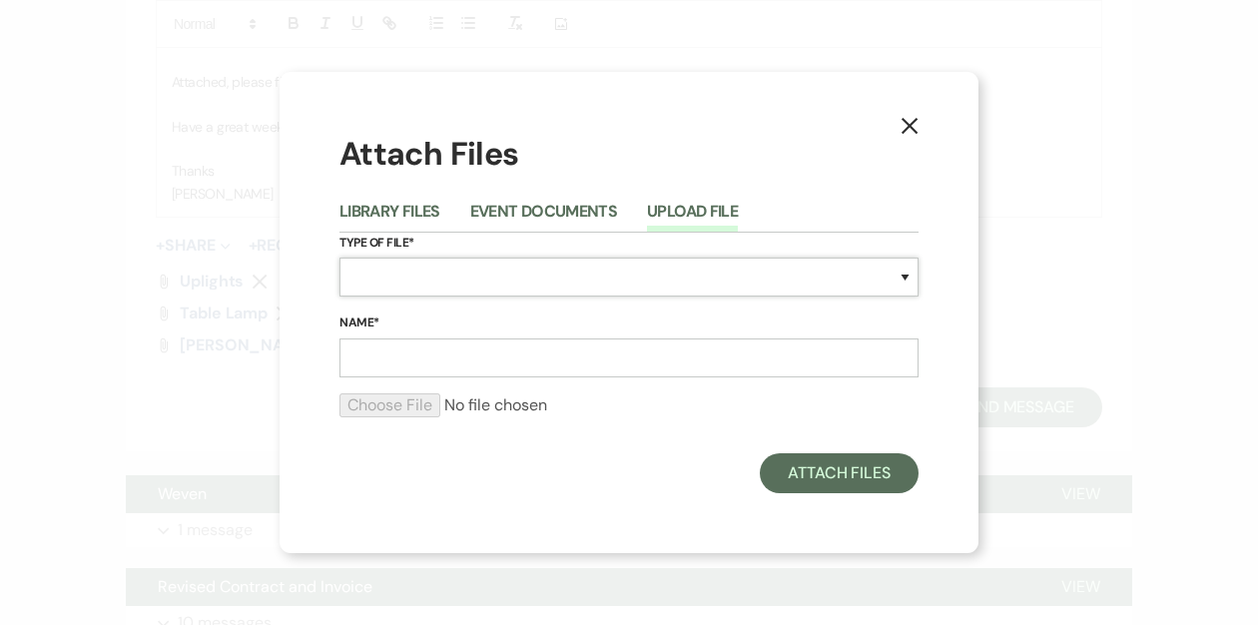
click at [465, 268] on select "Special Event Insurance Vendor Certificate of Insurance Contracts / Rental Agre…" at bounding box center [628, 277] width 579 height 39
select select "0"
click at [339, 258] on select "Special Event Insurance Vendor Certificate of Insurance Contracts / Rental Agre…" at bounding box center [628, 277] width 579 height 39
click at [377, 349] on input "Name*" at bounding box center [628, 357] width 579 height 39
type input "table lamp"
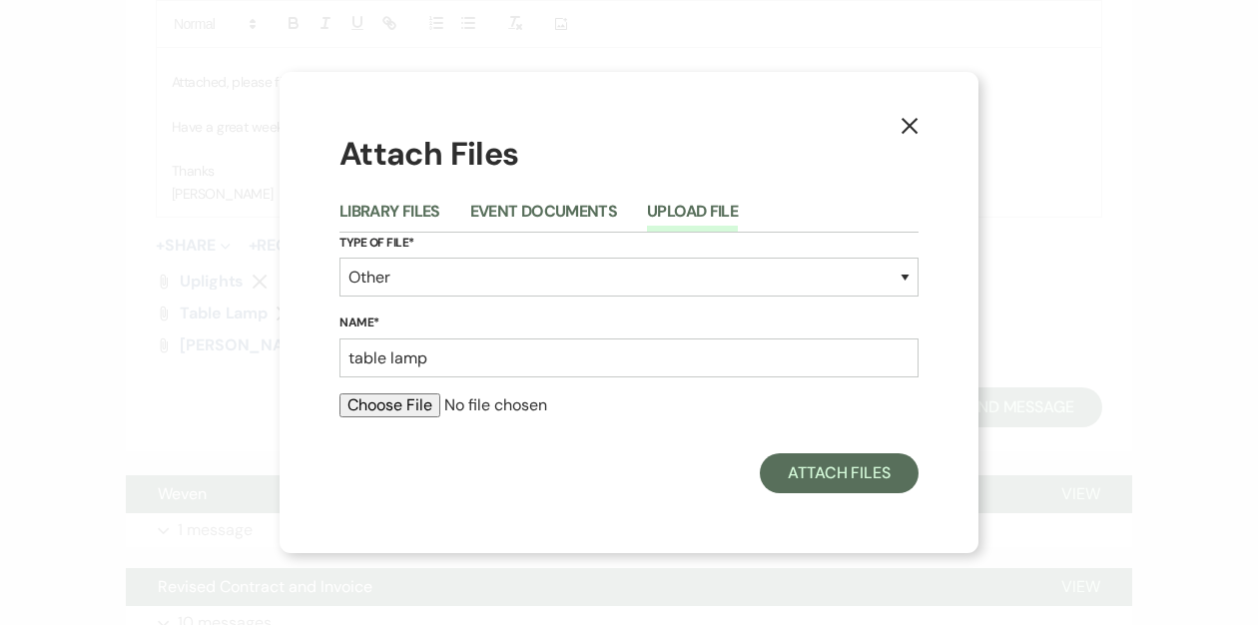
click at [355, 405] on input "file" at bounding box center [628, 405] width 579 height 24
type input "C:\fakepath\IMG_0939.jpg"
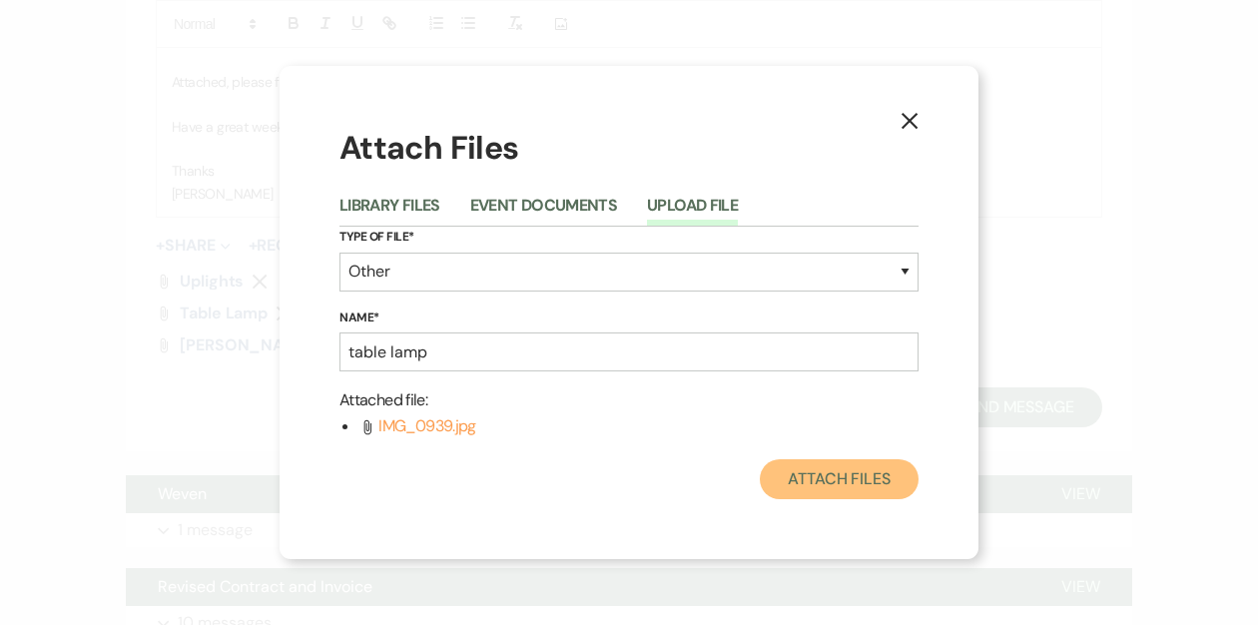
click at [860, 471] on button "Attach Files" at bounding box center [839, 479] width 159 height 40
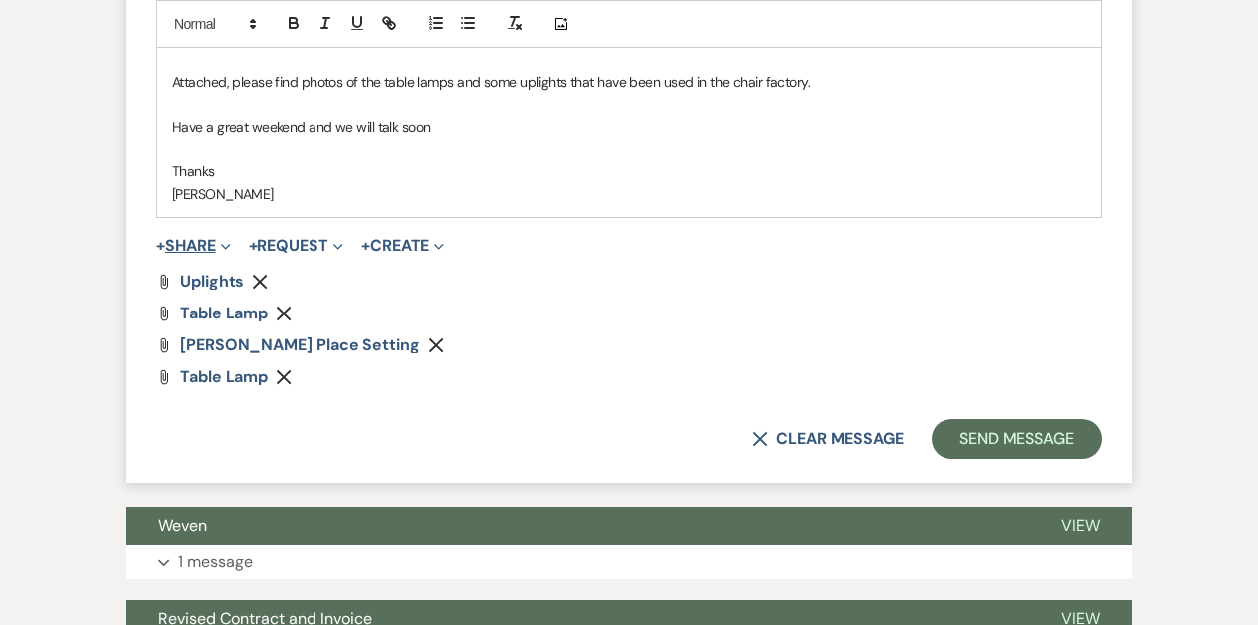
click at [200, 244] on button "+ Share Expand" at bounding box center [193, 246] width 75 height 16
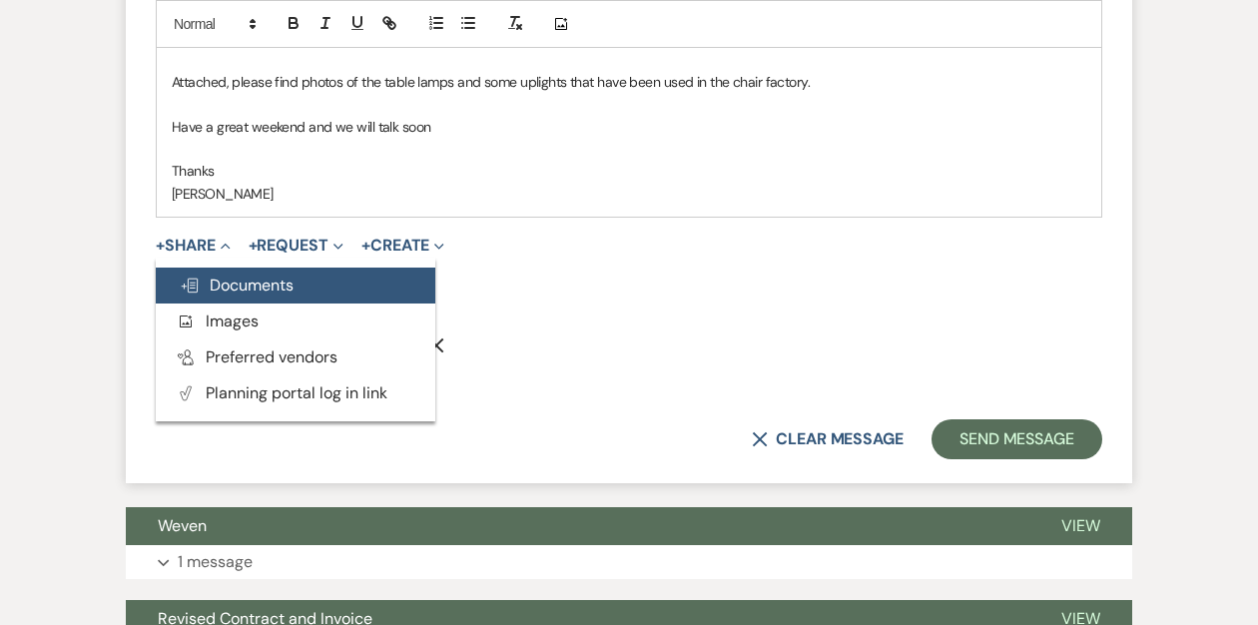
click at [257, 284] on span "Doc Upload Documents" at bounding box center [237, 285] width 114 height 21
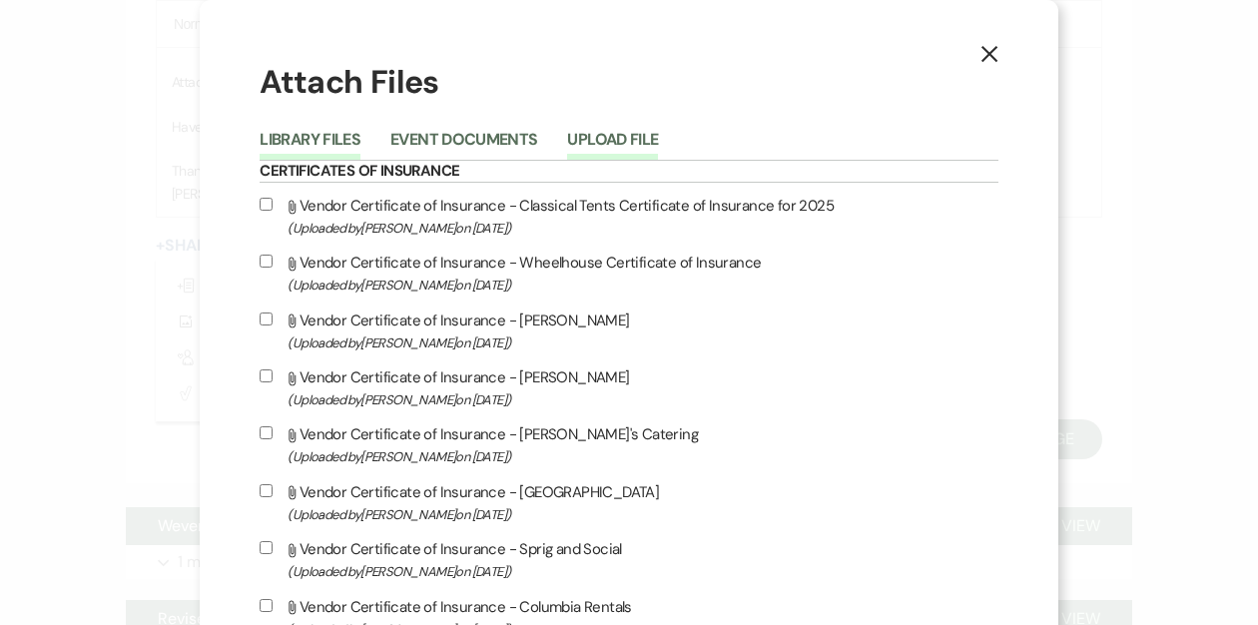
click at [658, 133] on button "Upload File" at bounding box center [612, 146] width 91 height 28
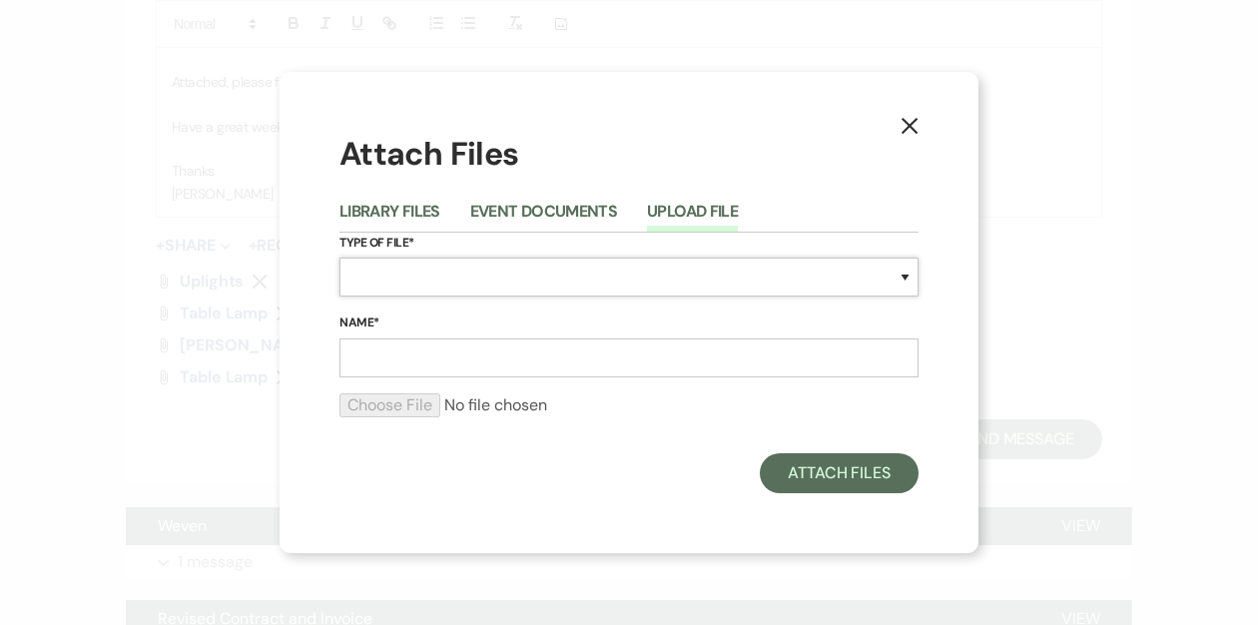
click at [526, 275] on select "Special Event Insurance Vendor Certificate of Insurance Contracts / Rental Agre…" at bounding box center [628, 277] width 579 height 39
select select "30"
click at [339, 258] on select "Special Event Insurance Vendor Certificate of Insurance Contracts / Rental Agre…" at bounding box center [628, 277] width 579 height 39
click at [401, 360] on input "Name*" at bounding box center [628, 357] width 579 height 39
type input "timeline"
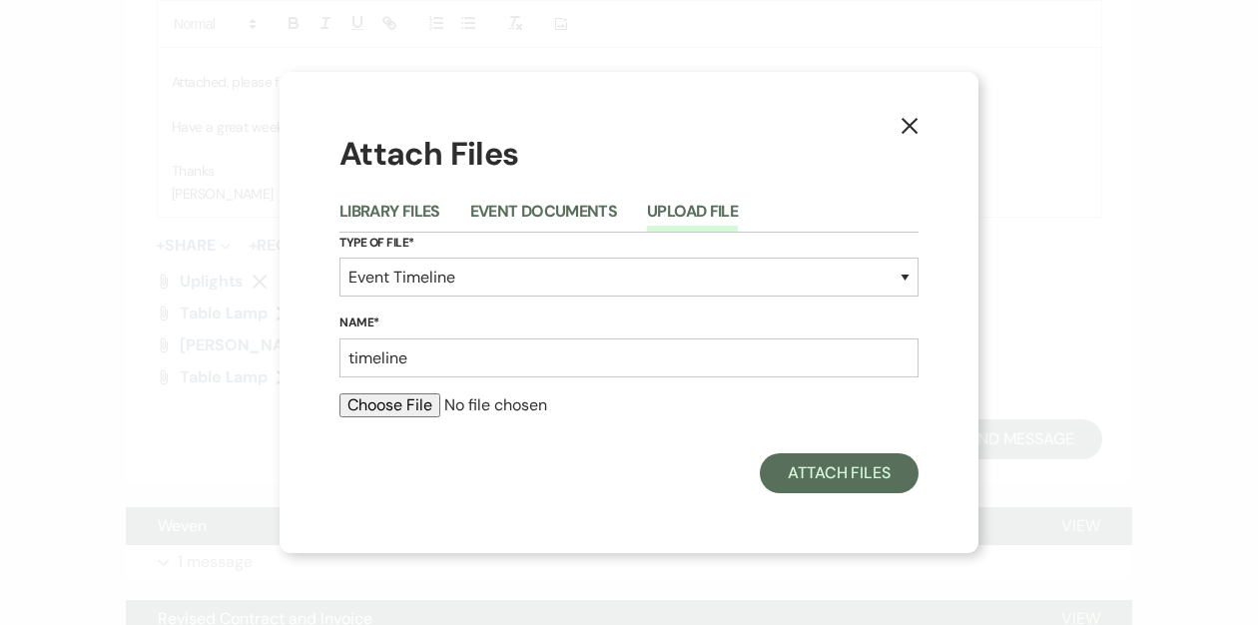
click at [382, 402] on input "file" at bounding box center [628, 405] width 579 height 24
type input "C:\fakepath\Julia and Jordan Preliminary Timeline .pdf"
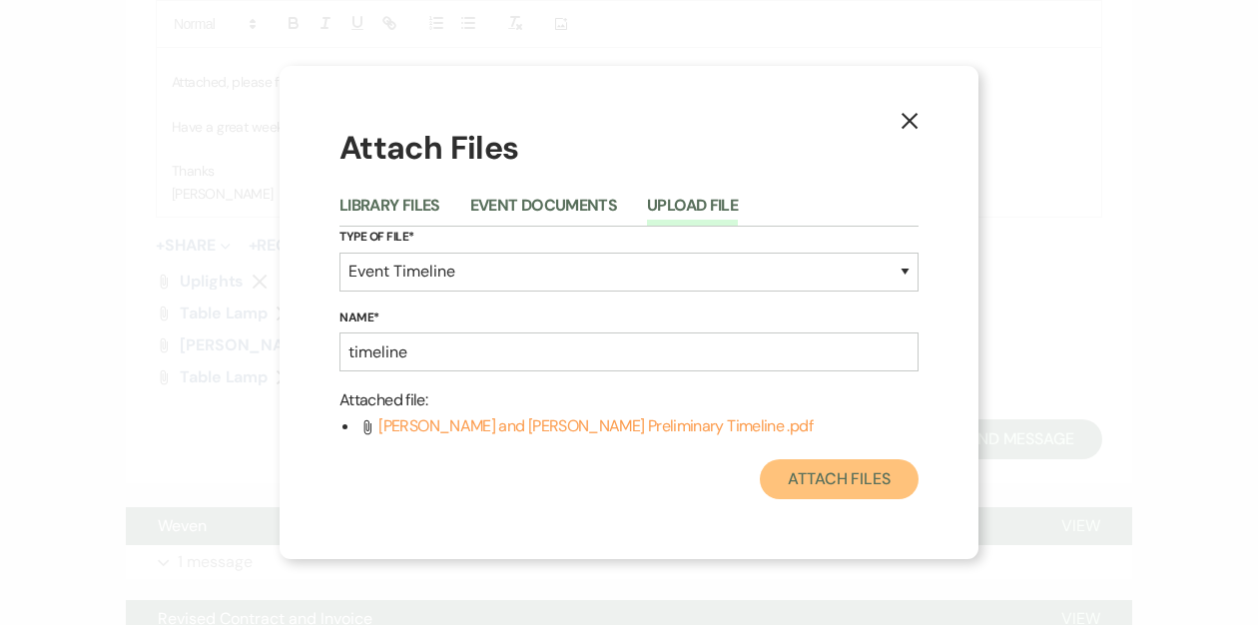
click at [796, 475] on button "Attach Files" at bounding box center [839, 479] width 159 height 40
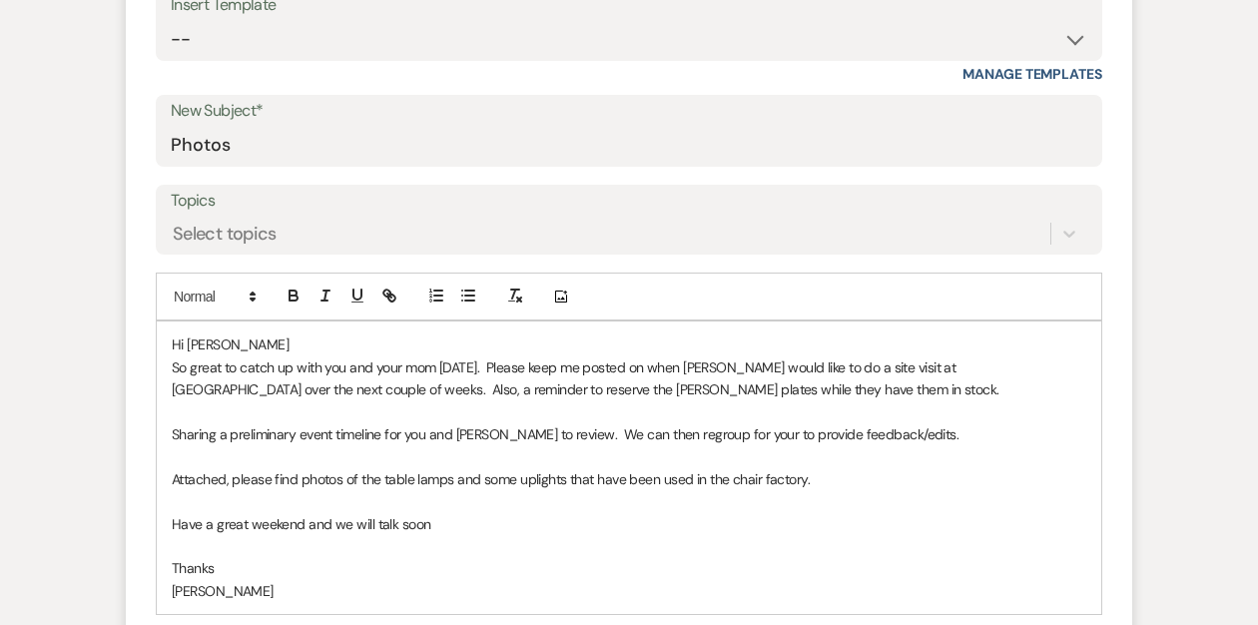
scroll to position [822, 0]
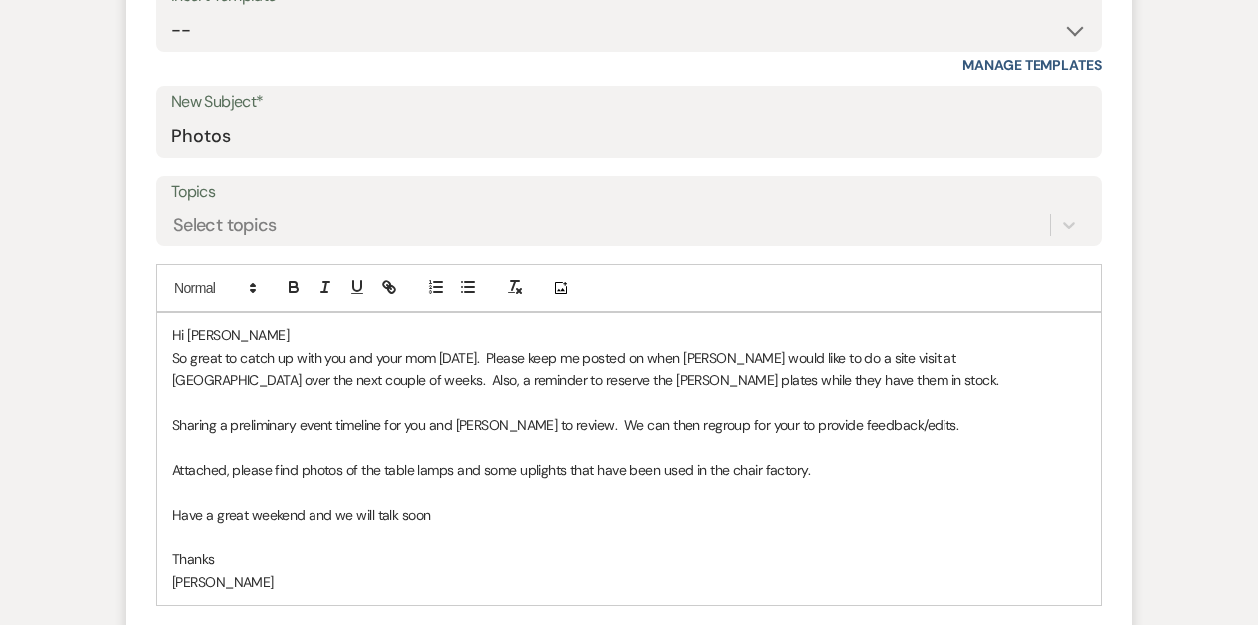
click at [566, 471] on p "Attached, please find photos of the table lamps and some uplights that have bee…" at bounding box center [629, 470] width 915 height 22
click at [516, 472] on p "Attached, please find photos of the table lamps and some uplights that have bee…" at bounding box center [629, 470] width 915 height 22
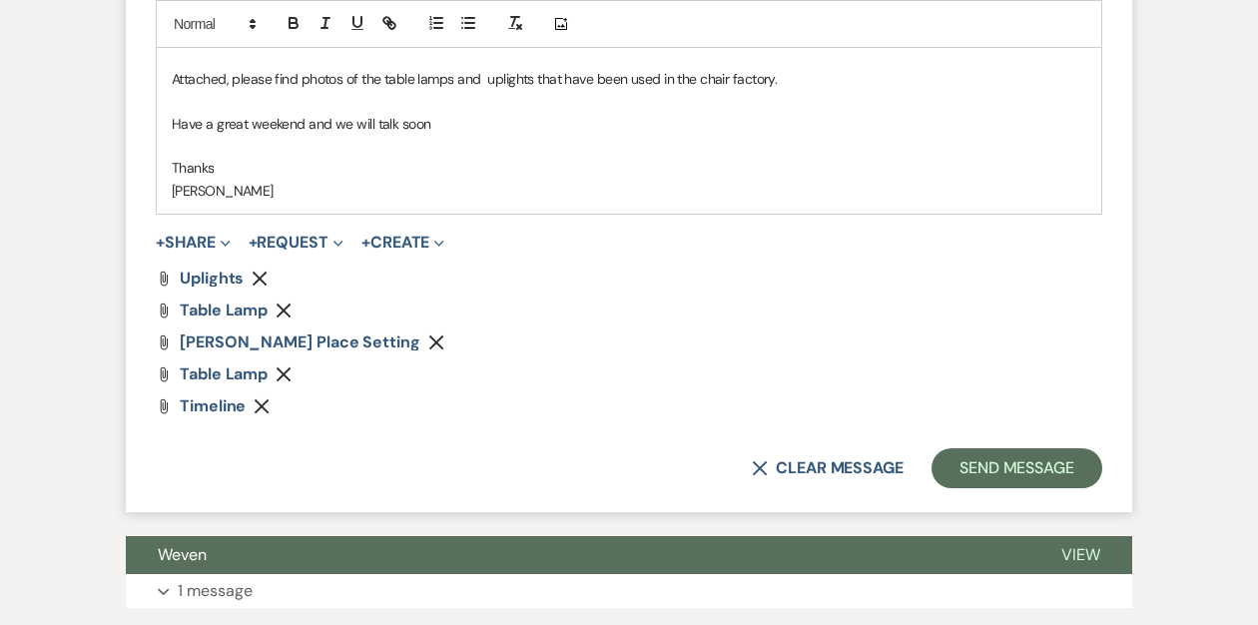
scroll to position [1249, 0]
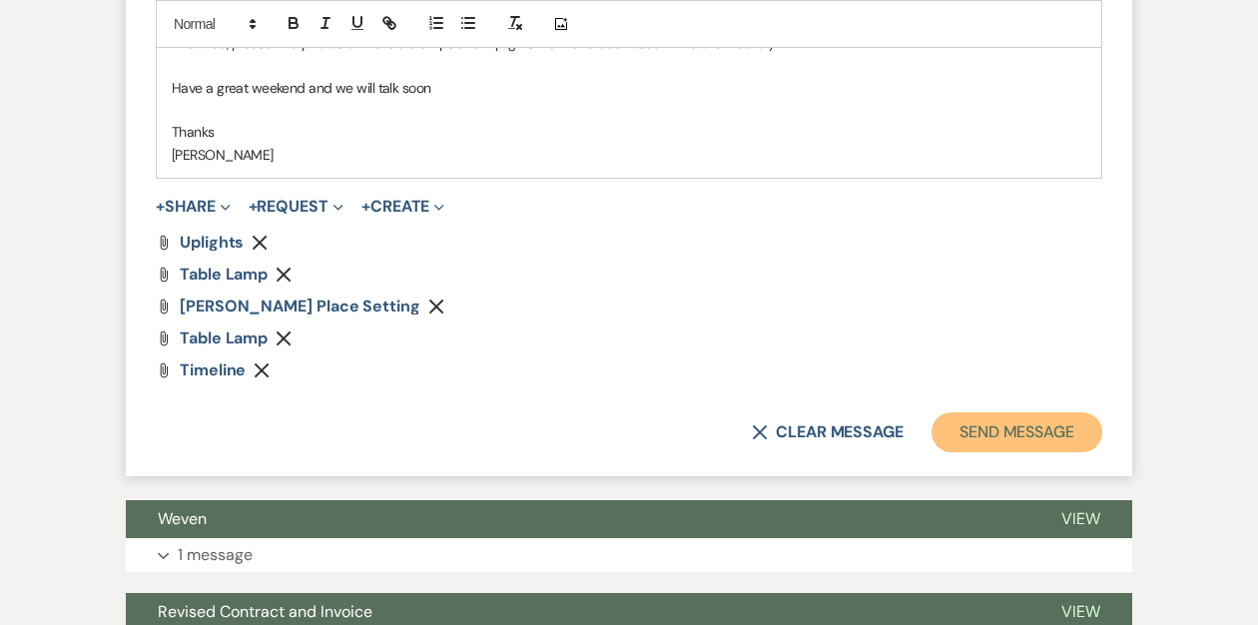
click at [974, 426] on button "Send Message" at bounding box center [1017, 432] width 171 height 40
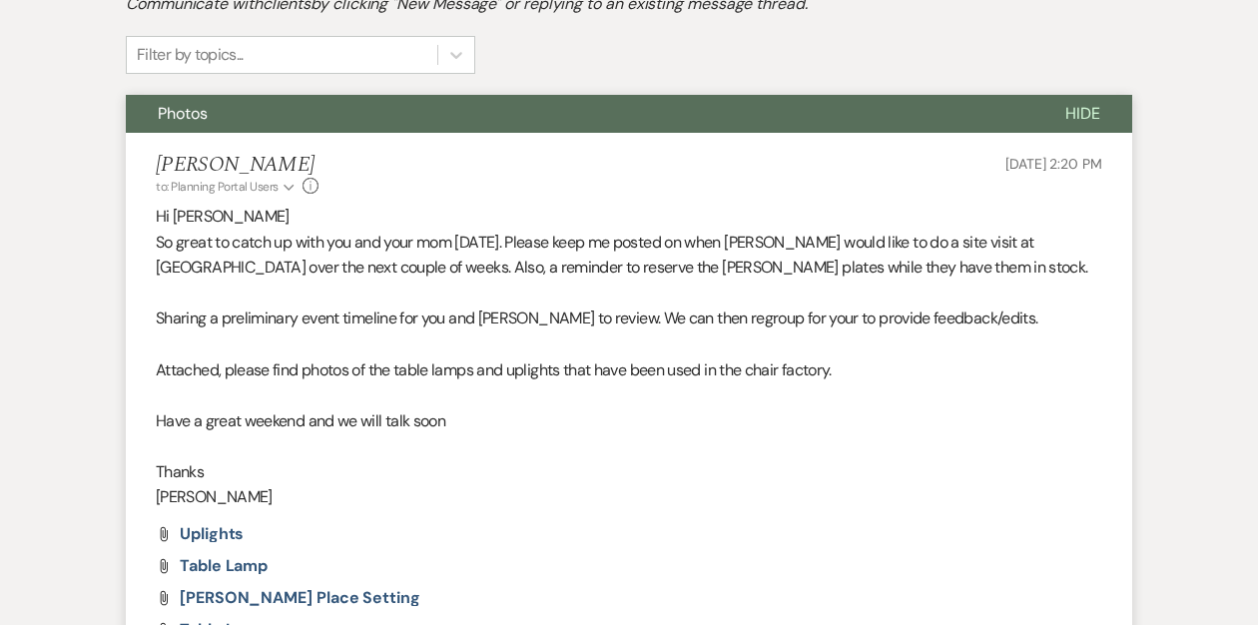
scroll to position [0, 0]
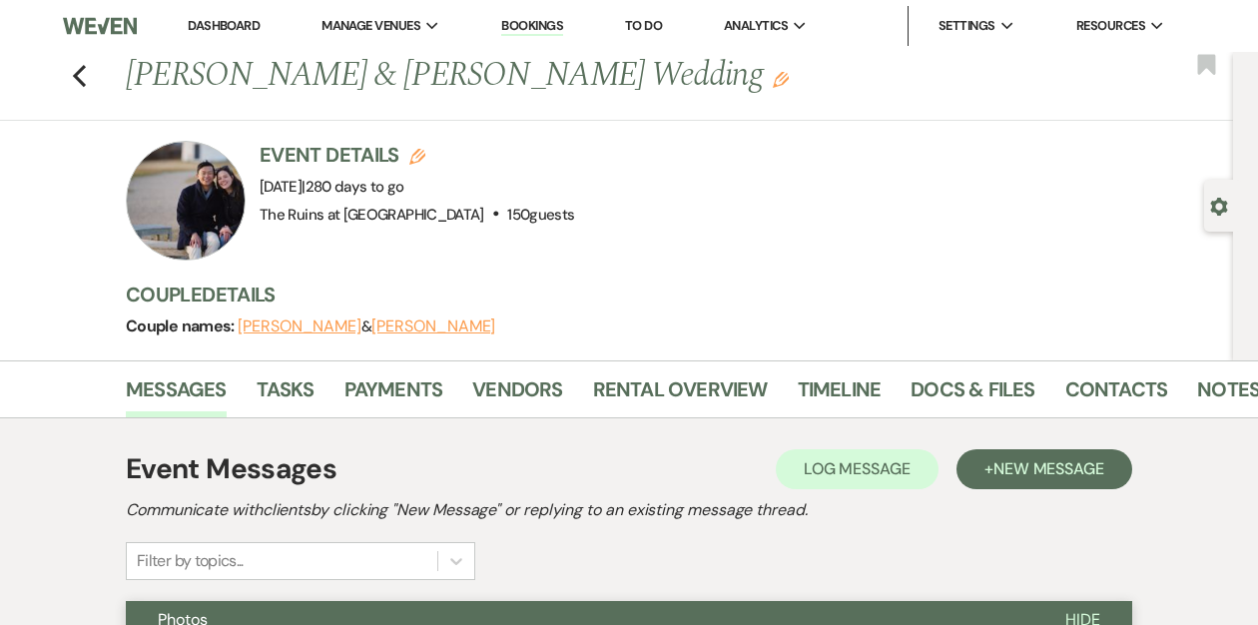
click at [204, 21] on link "Dashboard" at bounding box center [224, 25] width 72 height 17
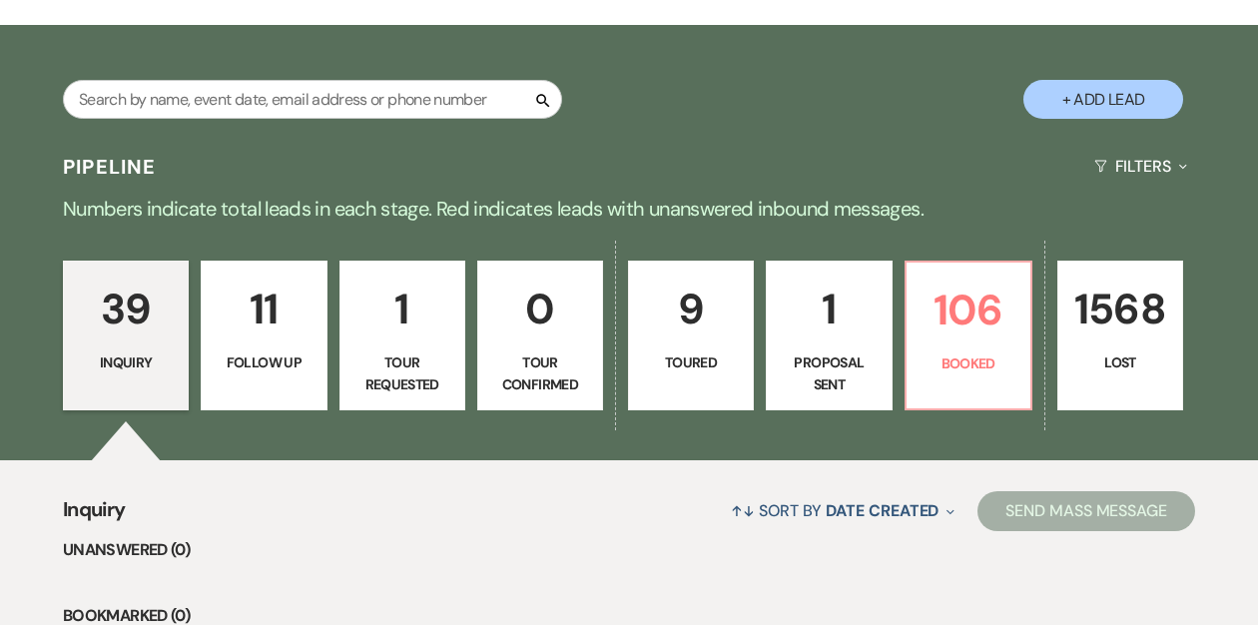
scroll to position [309, 0]
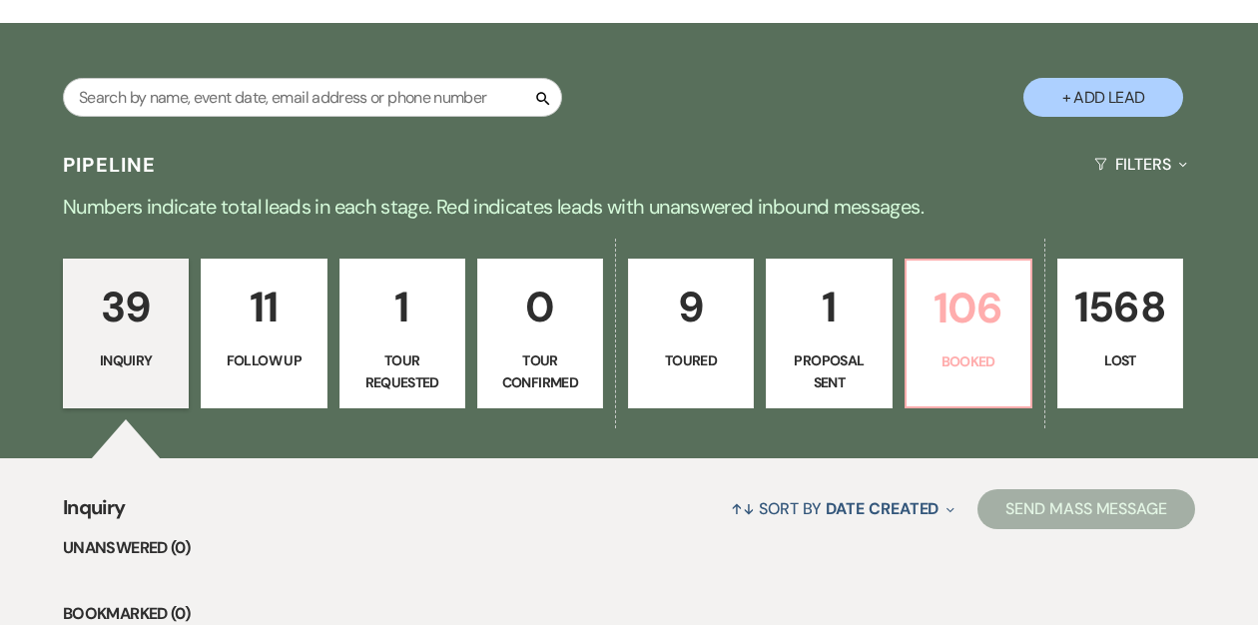
click at [944, 312] on p "106" at bounding box center [969, 308] width 100 height 67
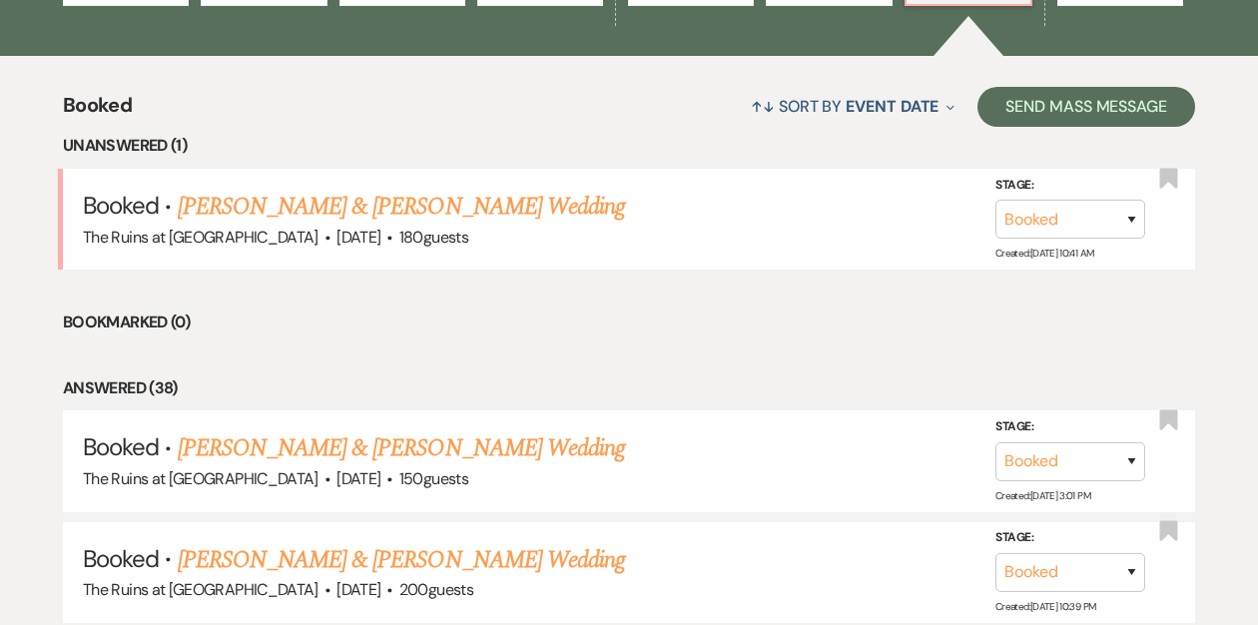
scroll to position [712, 0]
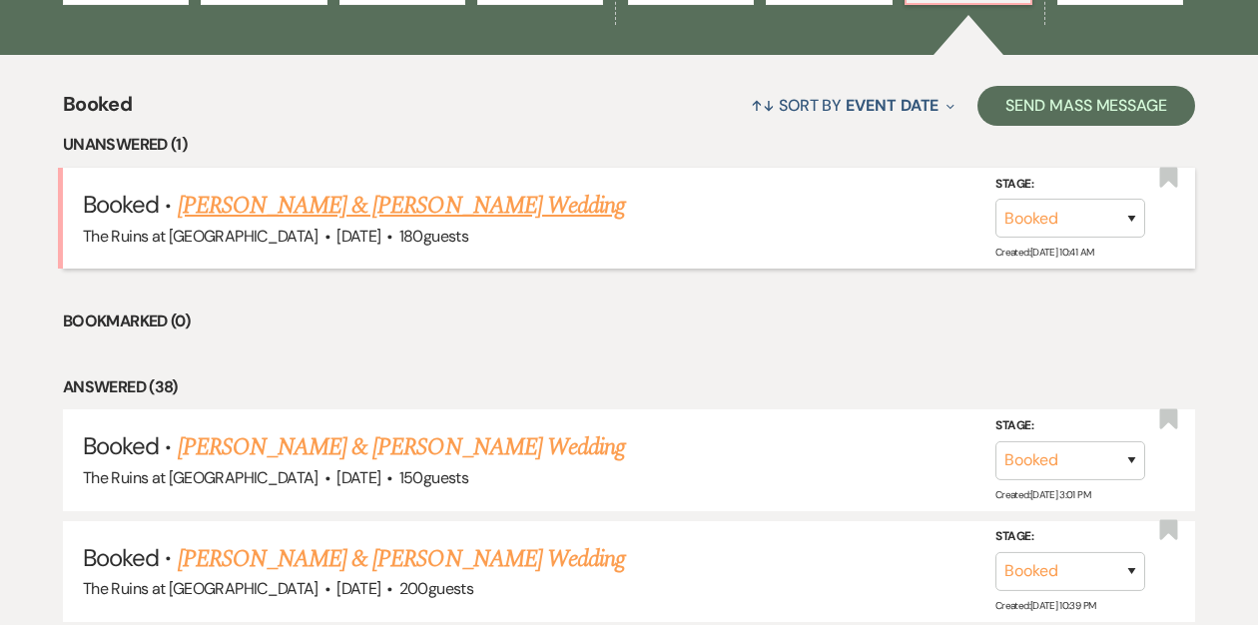
click at [387, 208] on link "[PERSON_NAME] & [PERSON_NAME] Wedding" at bounding box center [401, 206] width 447 height 36
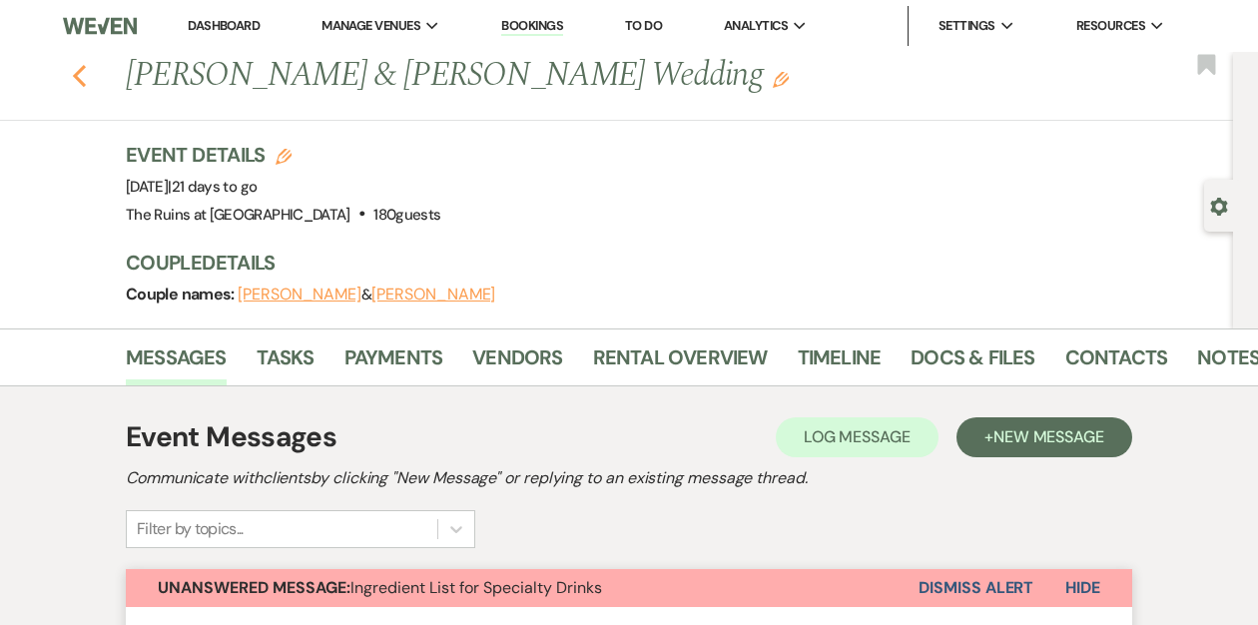
click at [81, 81] on use "button" at bounding box center [79, 76] width 13 height 22
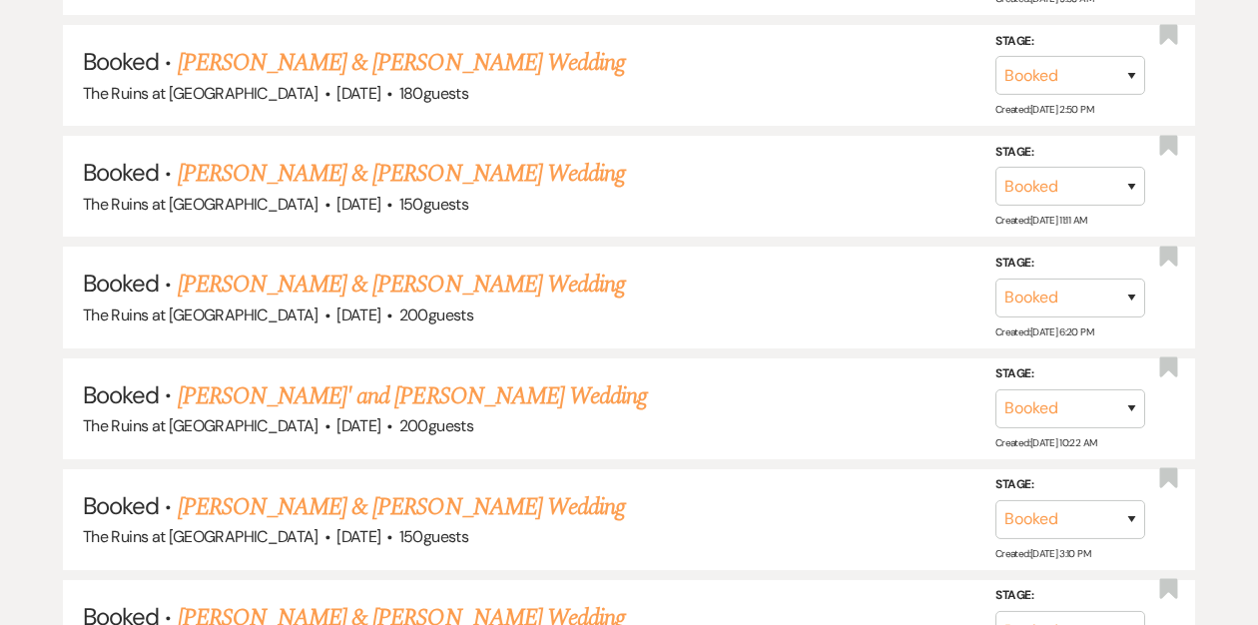
scroll to position [2615, 0]
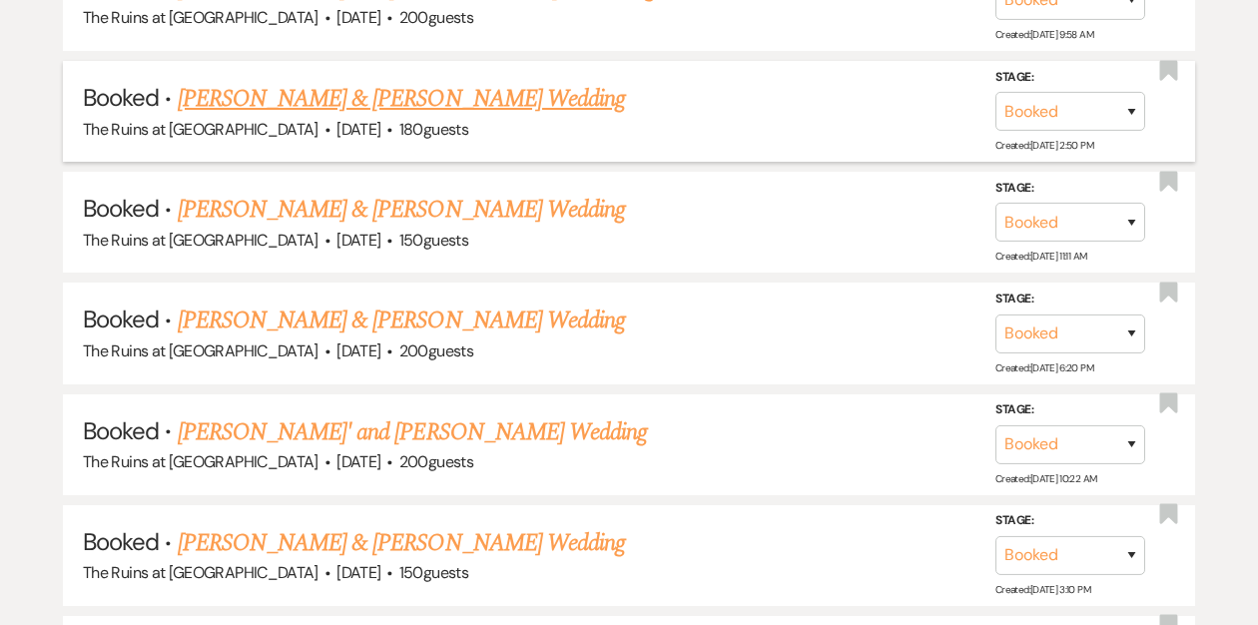
click at [397, 92] on link "[PERSON_NAME] & [PERSON_NAME] Wedding" at bounding box center [401, 99] width 447 height 36
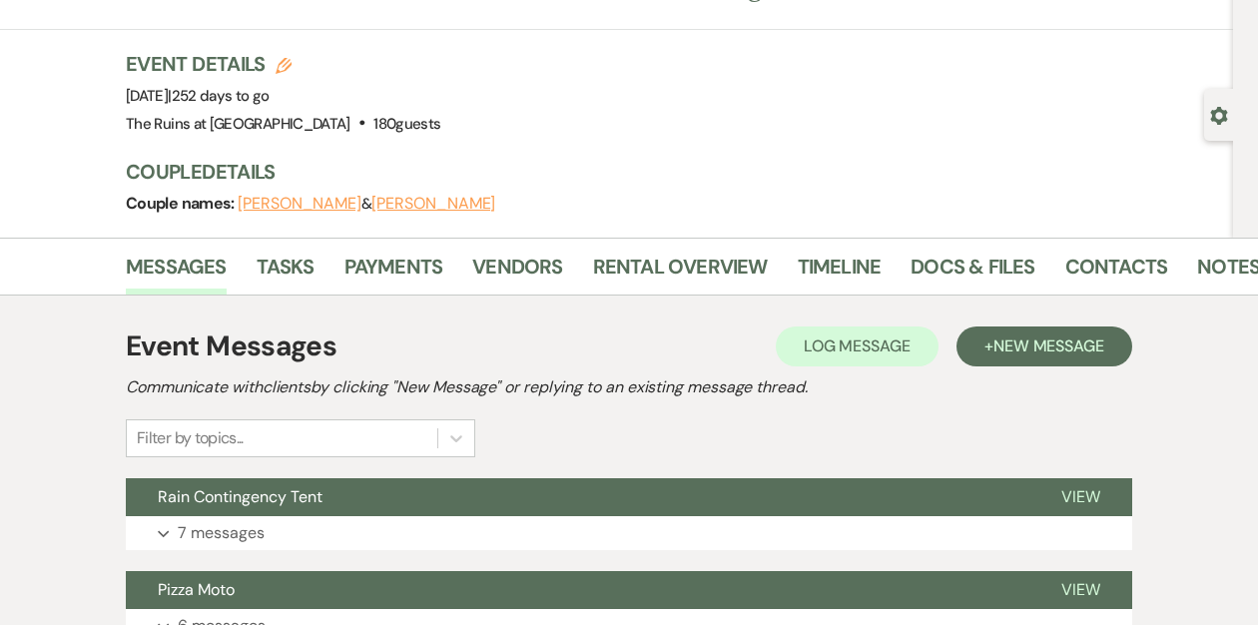
scroll to position [111, 0]
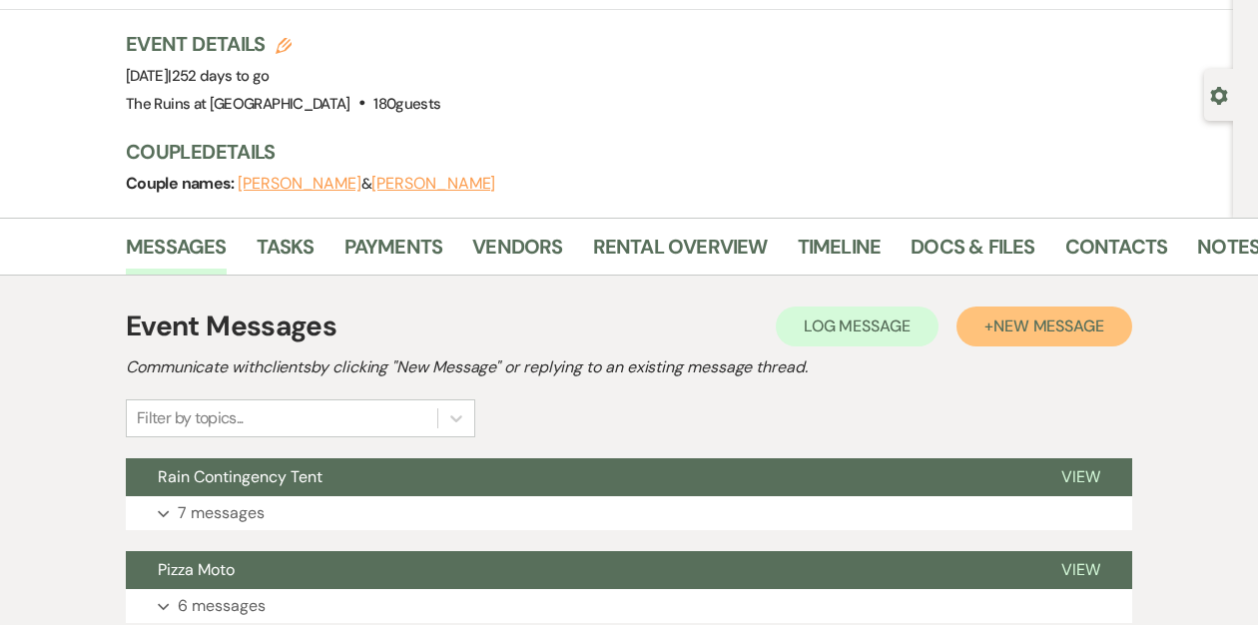
click at [1034, 326] on span "New Message" at bounding box center [1048, 326] width 111 height 21
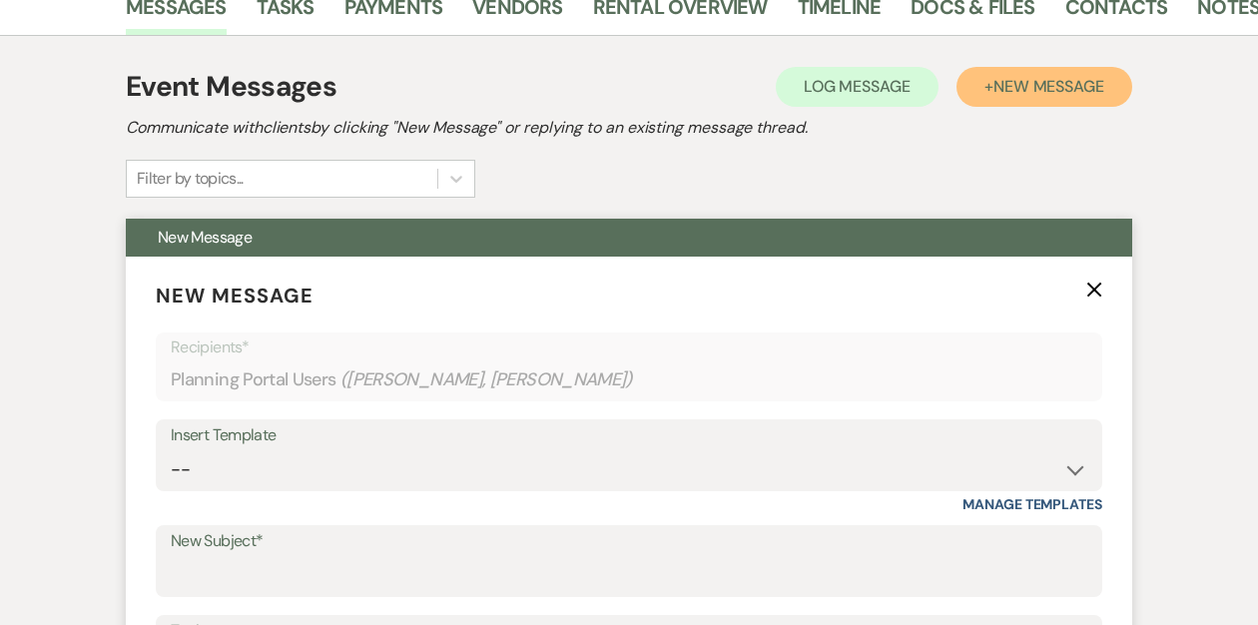
scroll to position [355, 0]
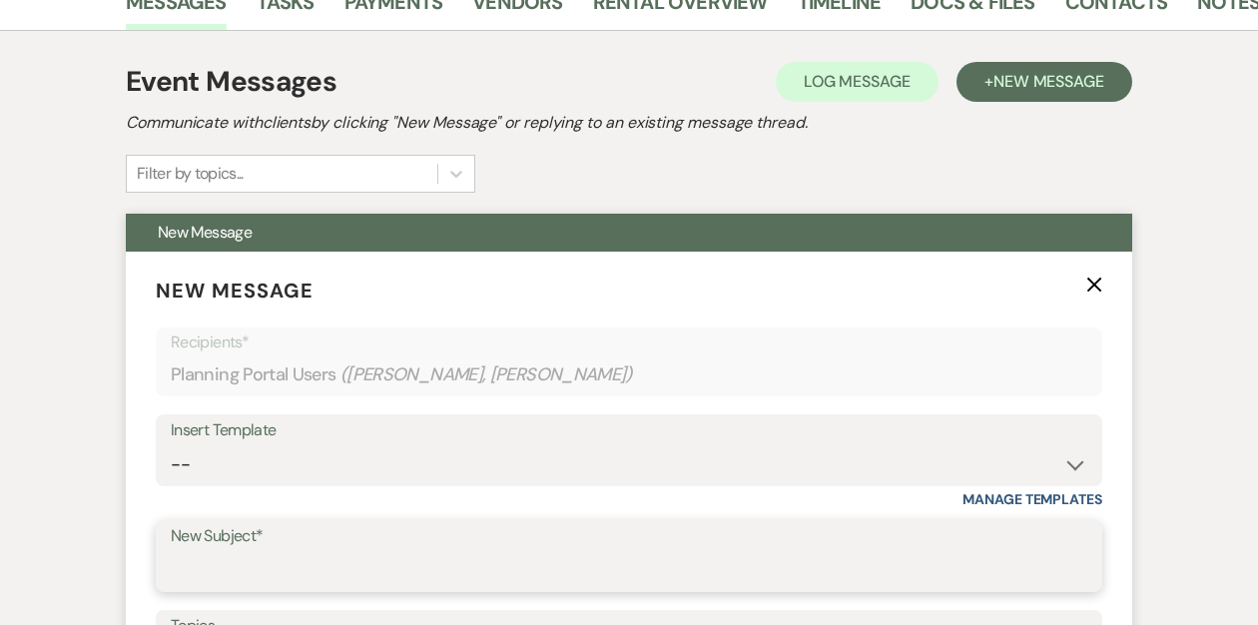
click at [226, 555] on input "New Subject*" at bounding box center [629, 570] width 917 height 39
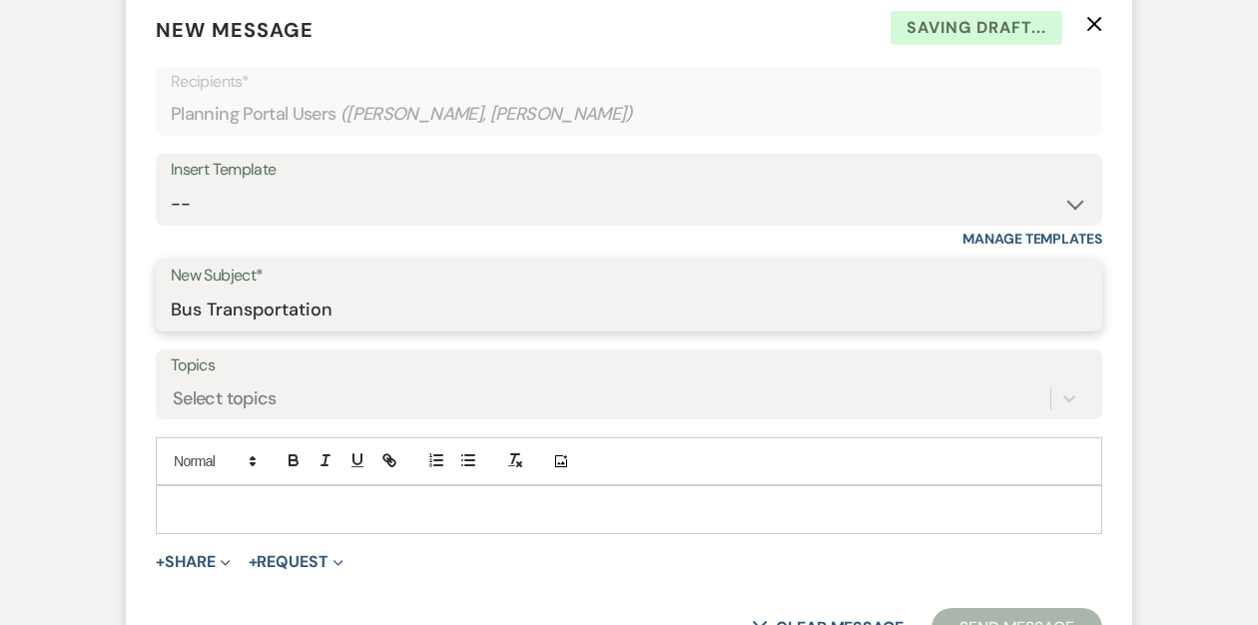
scroll to position [618, 0]
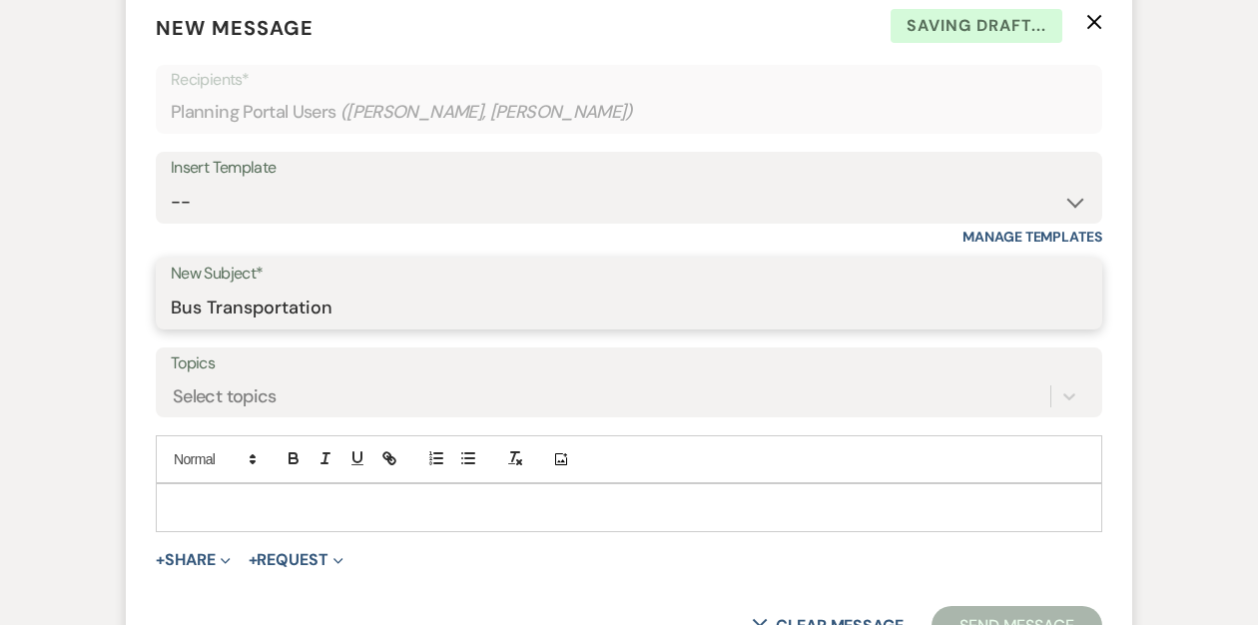
type input "Bus Transportation"
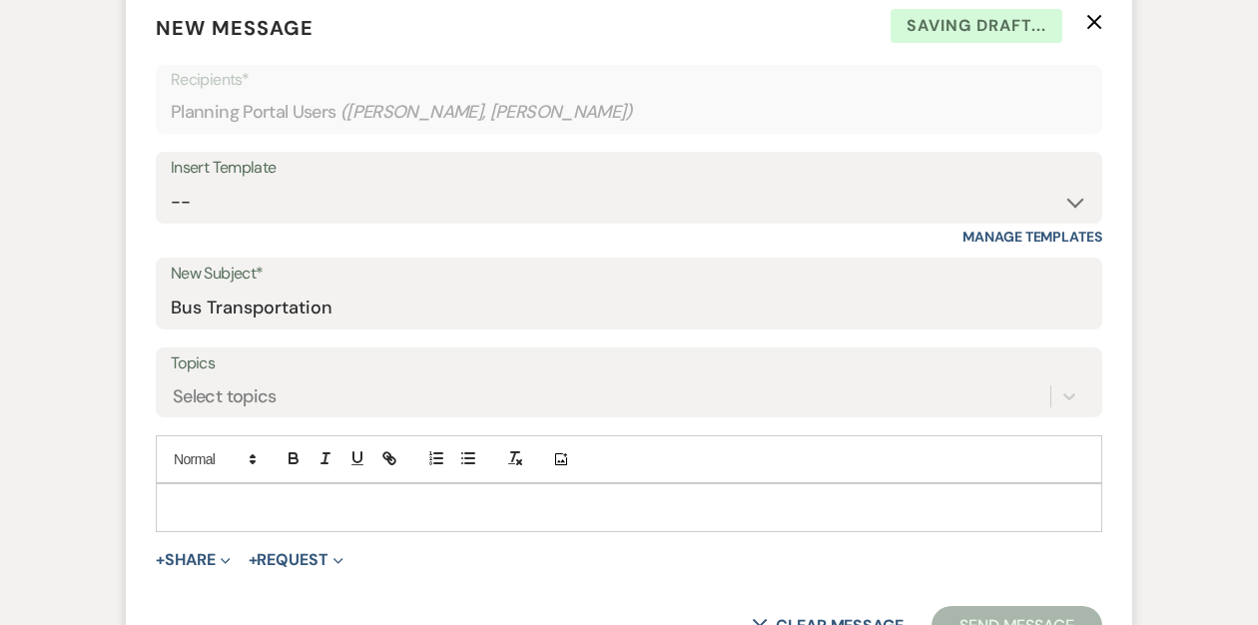
click at [203, 490] on div at bounding box center [629, 507] width 945 height 46
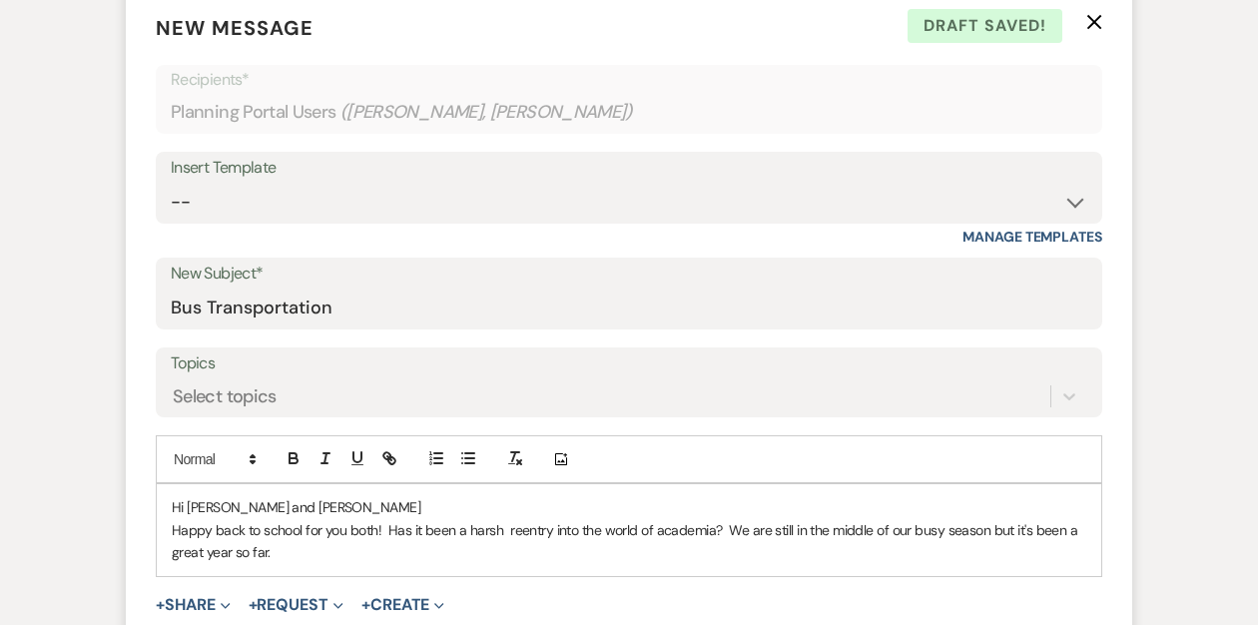
drag, startPoint x: 1009, startPoint y: 530, endPoint x: 1014, endPoint y: 542, distance: 13.0
click at [1014, 542] on p "Happy back to school for you both! Has it been a harsh reentry into the world o…" at bounding box center [629, 541] width 915 height 45
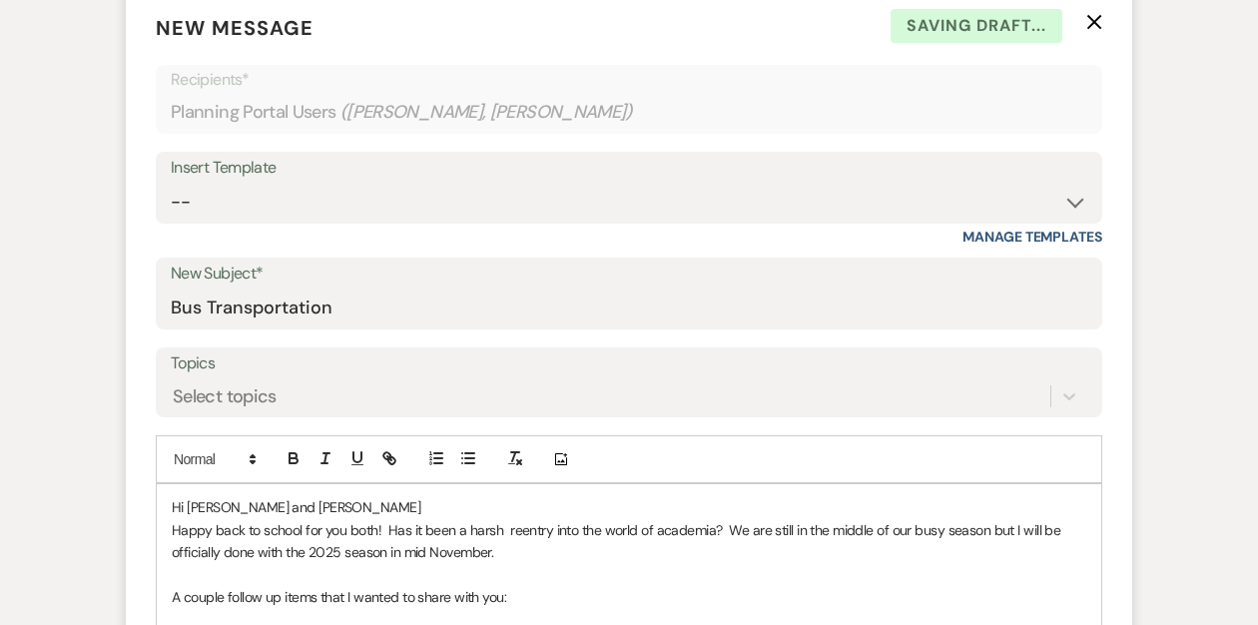
scroll to position [643, 0]
